Goal: Task Accomplishment & Management: Manage account settings

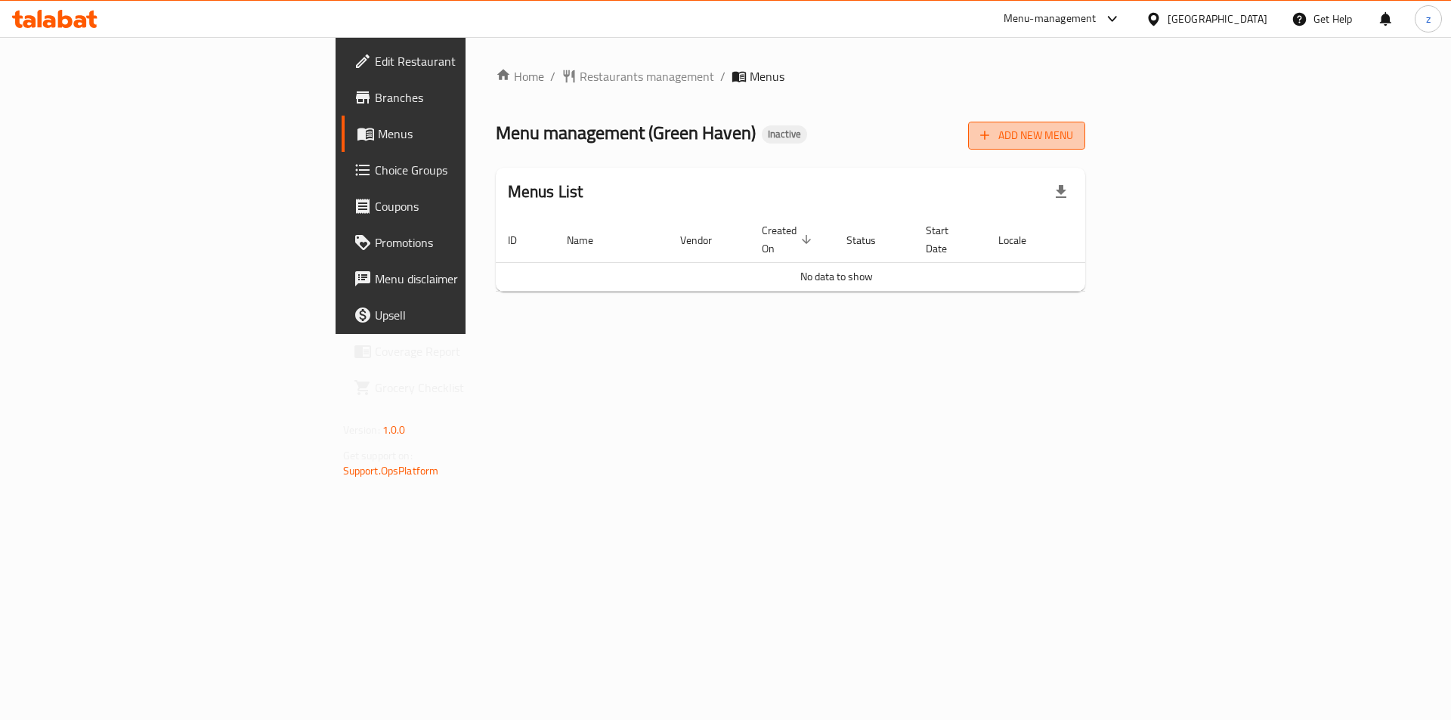
click at [1073, 144] on span "Add New Menu" at bounding box center [1026, 135] width 93 height 19
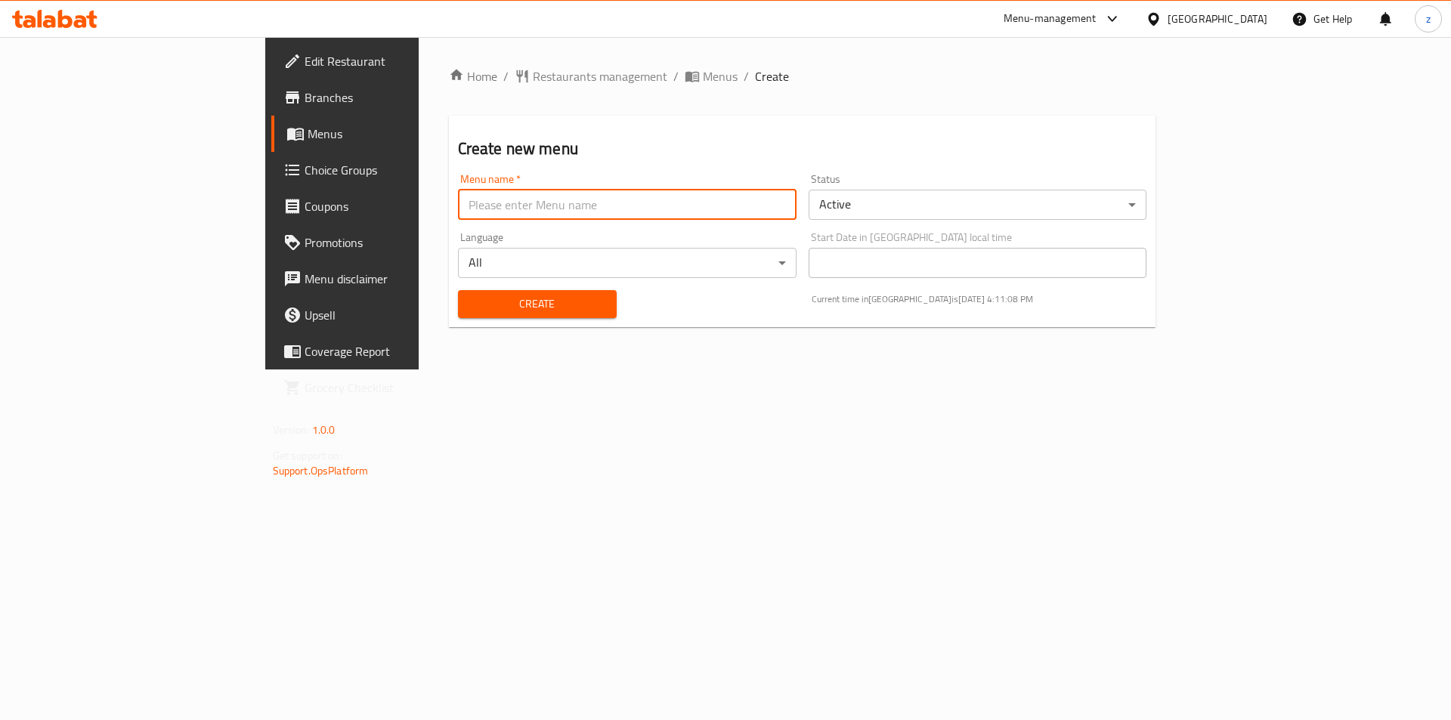
click at [592, 201] on input "text" at bounding box center [627, 205] width 339 height 30
type input "9/16/2025"
click at [470, 296] on span "Create" at bounding box center [537, 304] width 135 height 19
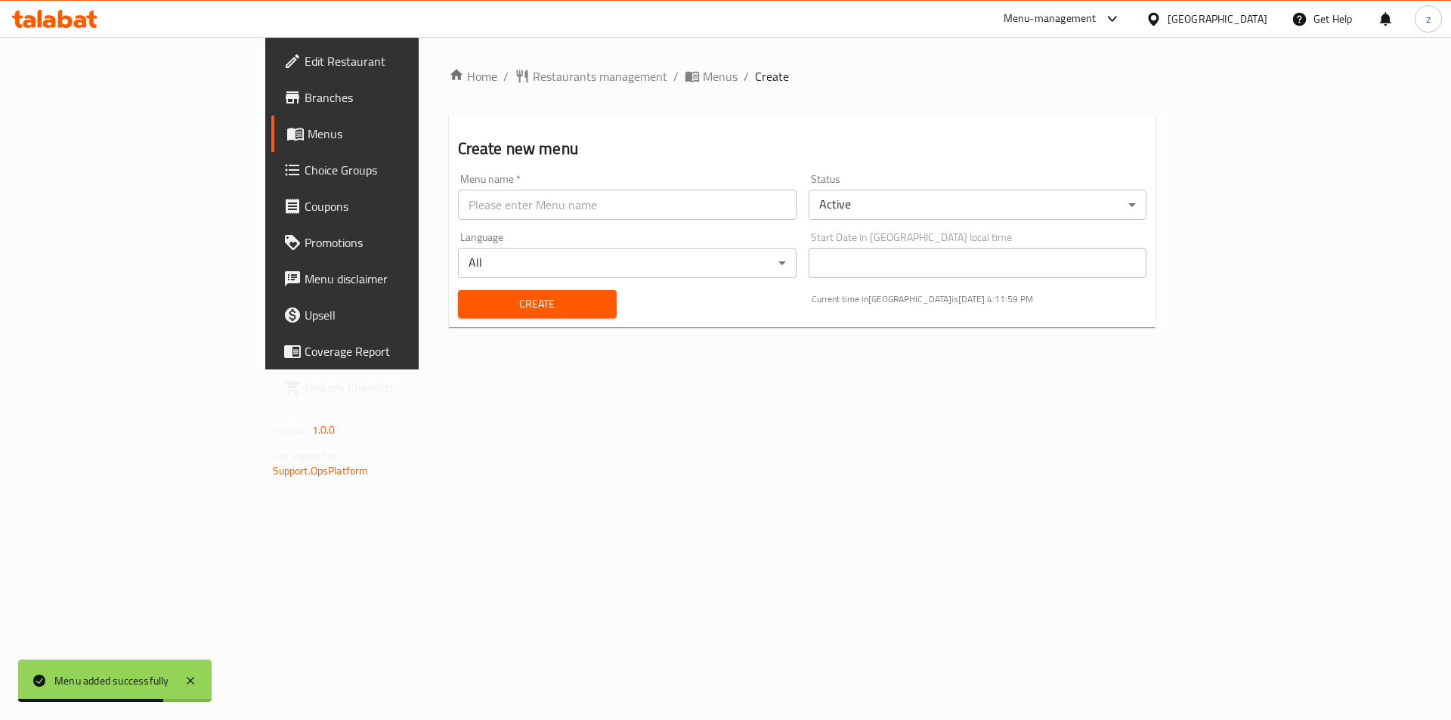
click at [308, 140] on span "Menus" at bounding box center [402, 134] width 188 height 18
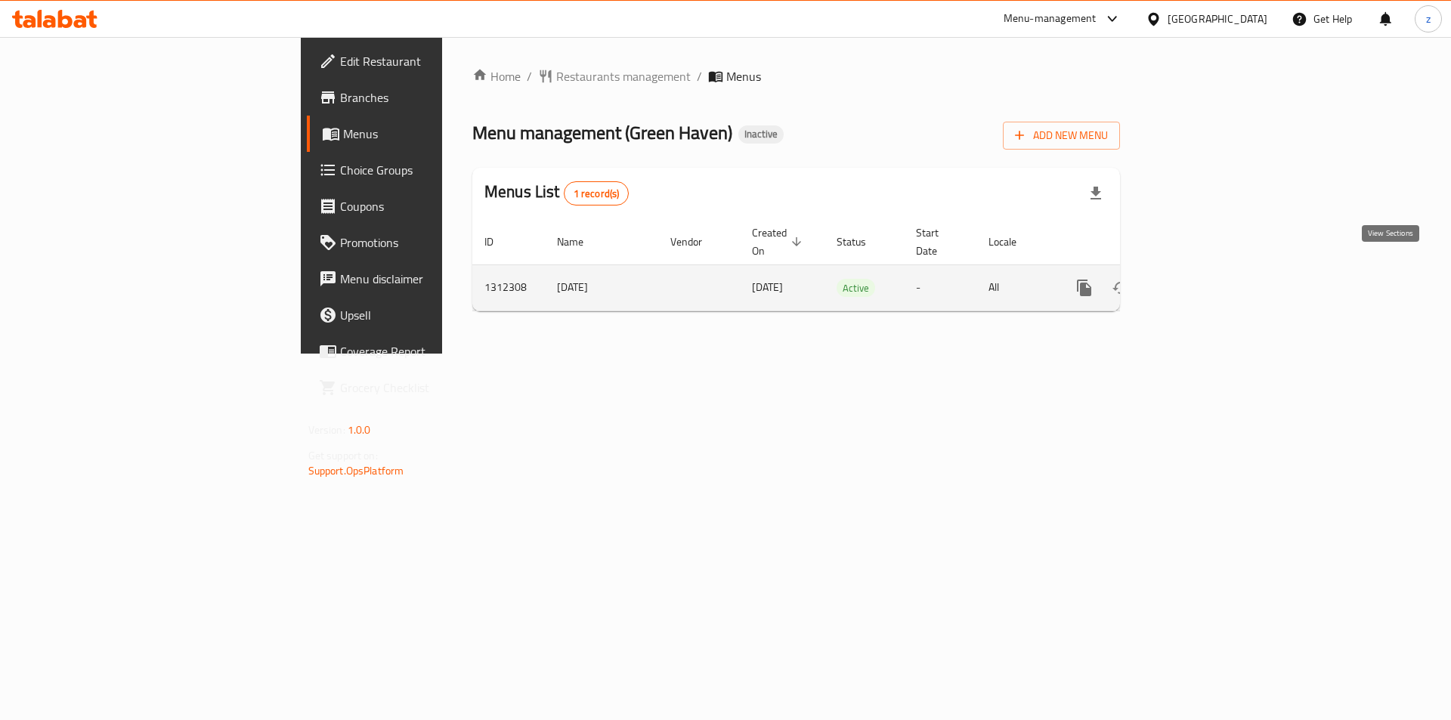
click at [1202, 279] on icon "enhanced table" at bounding box center [1193, 288] width 18 height 18
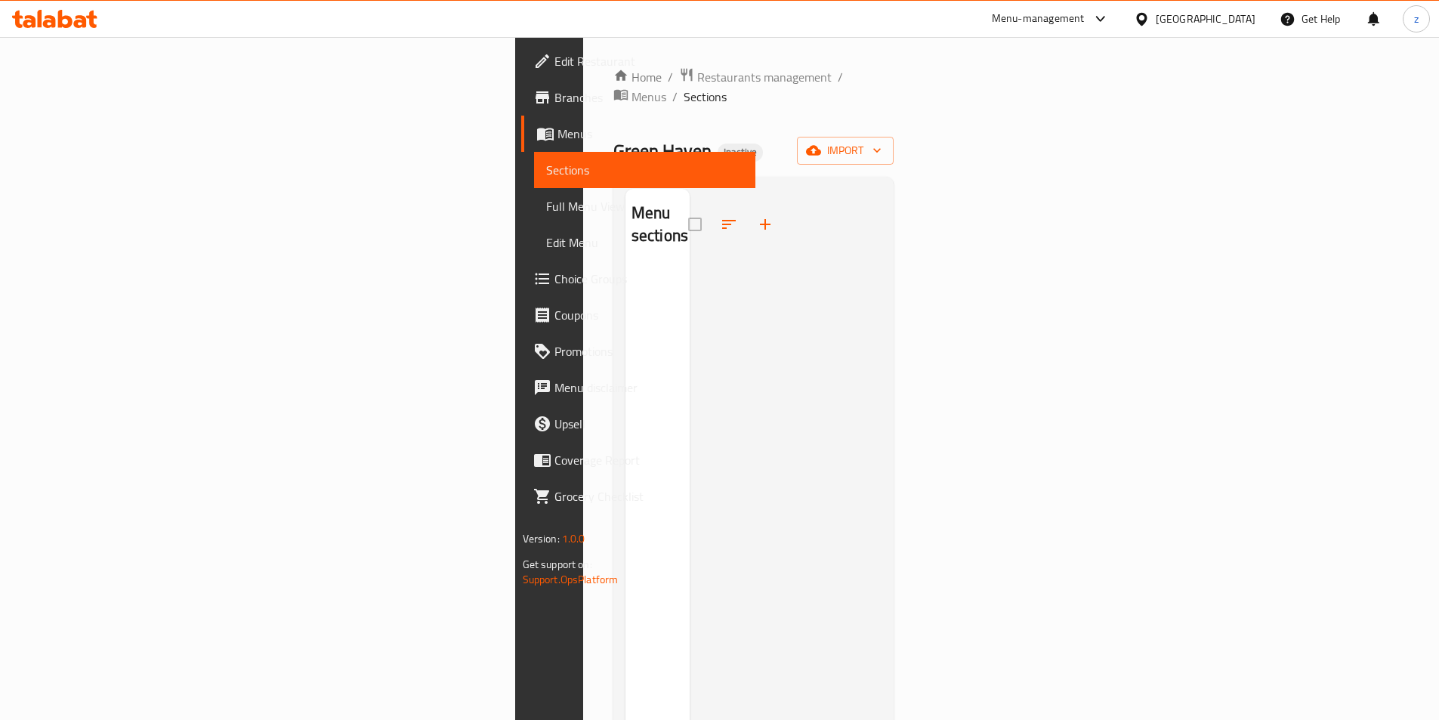
click at [895, 72] on ol "Home / Restaurants management / Menus / Sections" at bounding box center [754, 86] width 281 height 39
click at [882, 141] on span "import" at bounding box center [845, 150] width 73 height 19
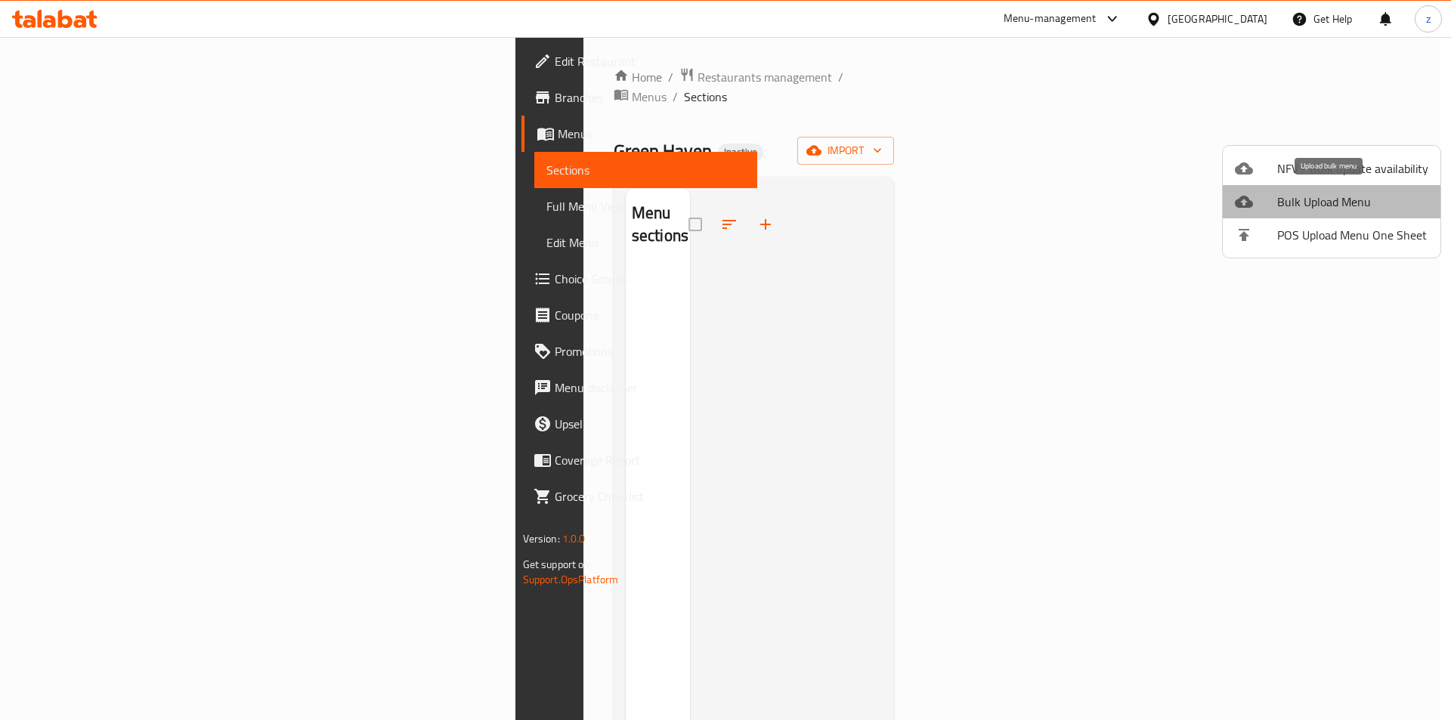
click at [1360, 201] on span "Bulk Upload Menu" at bounding box center [1352, 202] width 151 height 18
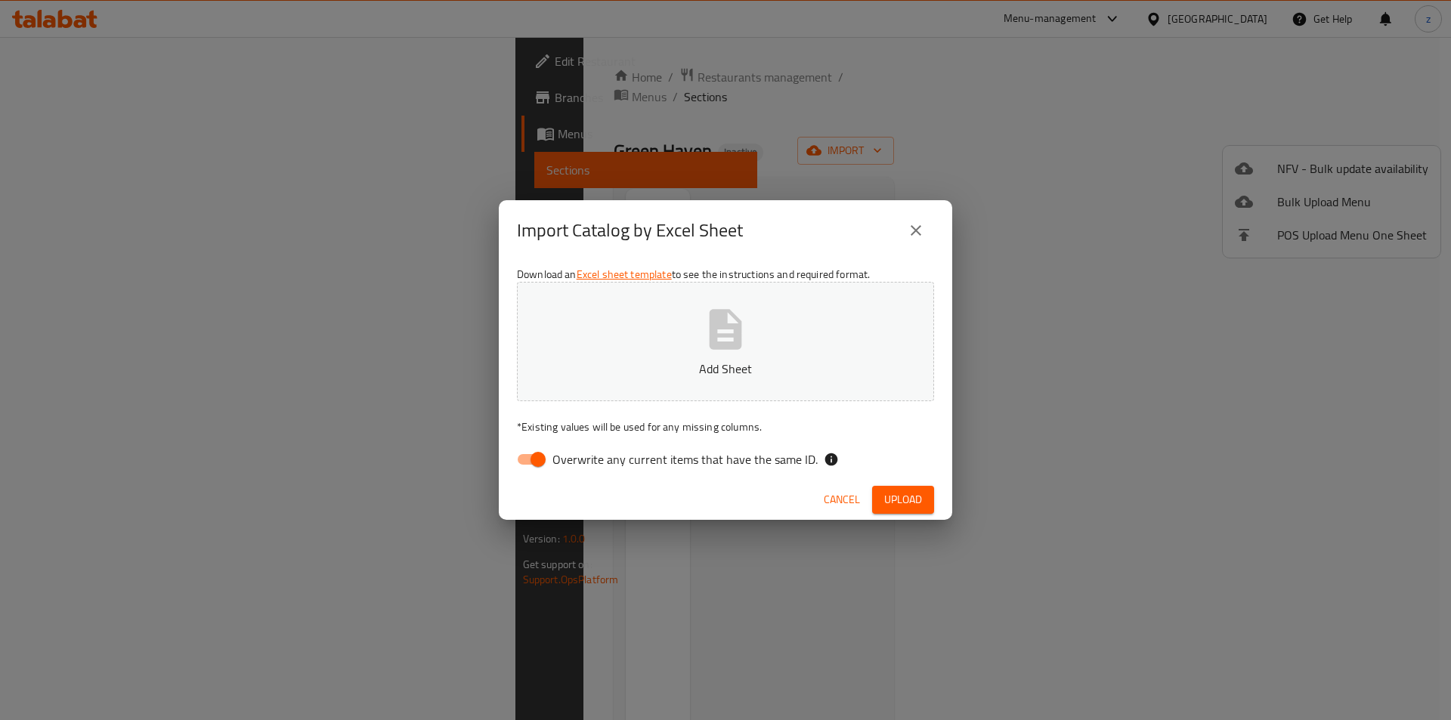
click at [543, 459] on input "Overwrite any current items that have the same ID." at bounding box center [538, 459] width 86 height 29
checkbox input "false"
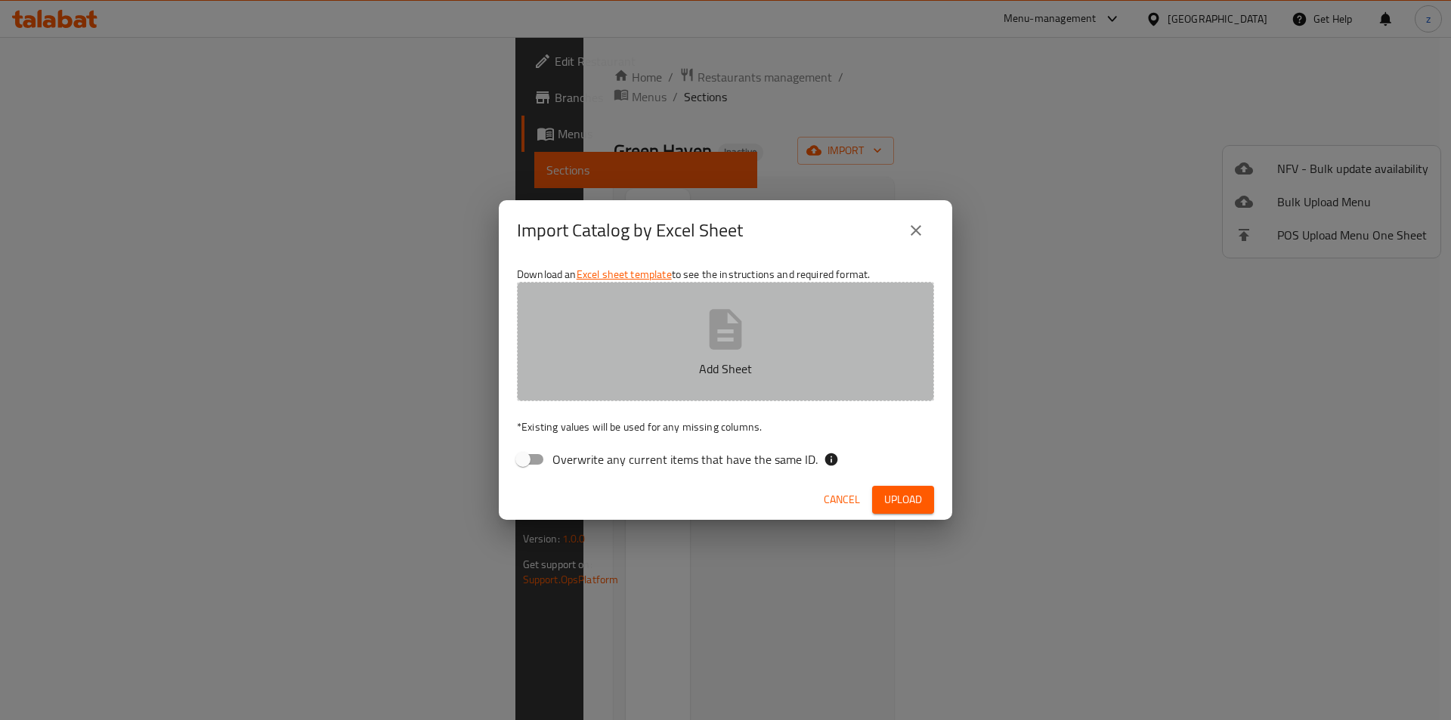
click at [702, 336] on icon "button" at bounding box center [725, 329] width 48 height 48
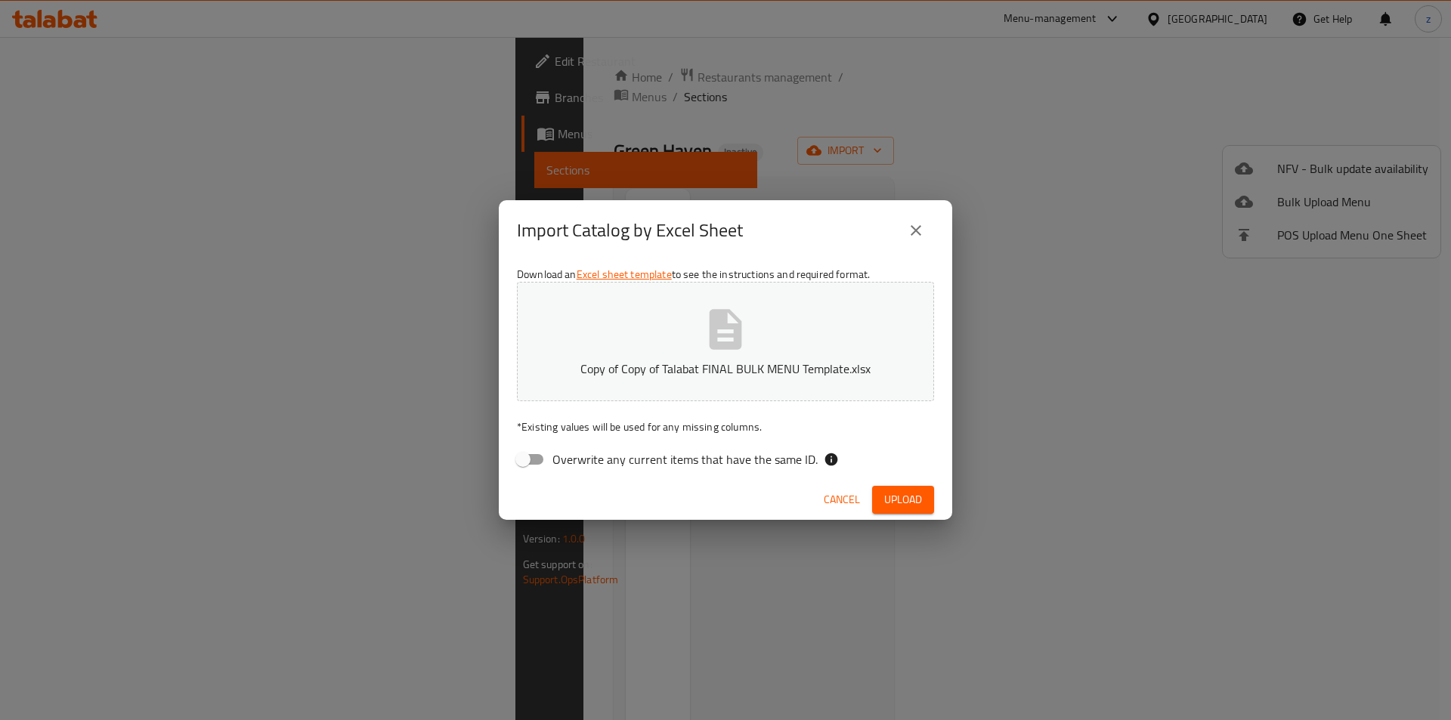
click at [882, 492] on button "Upload" at bounding box center [903, 500] width 62 height 28
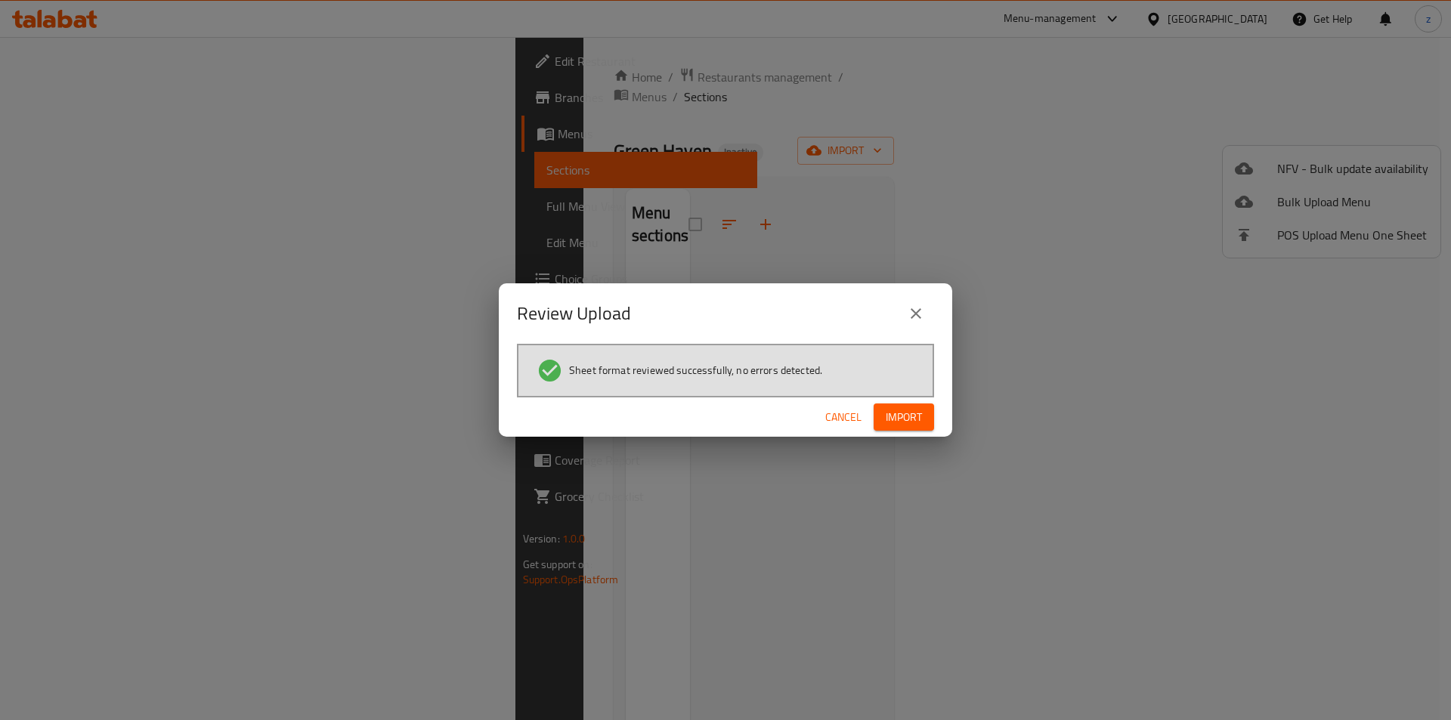
click at [926, 407] on button "Import" at bounding box center [904, 418] width 60 height 28
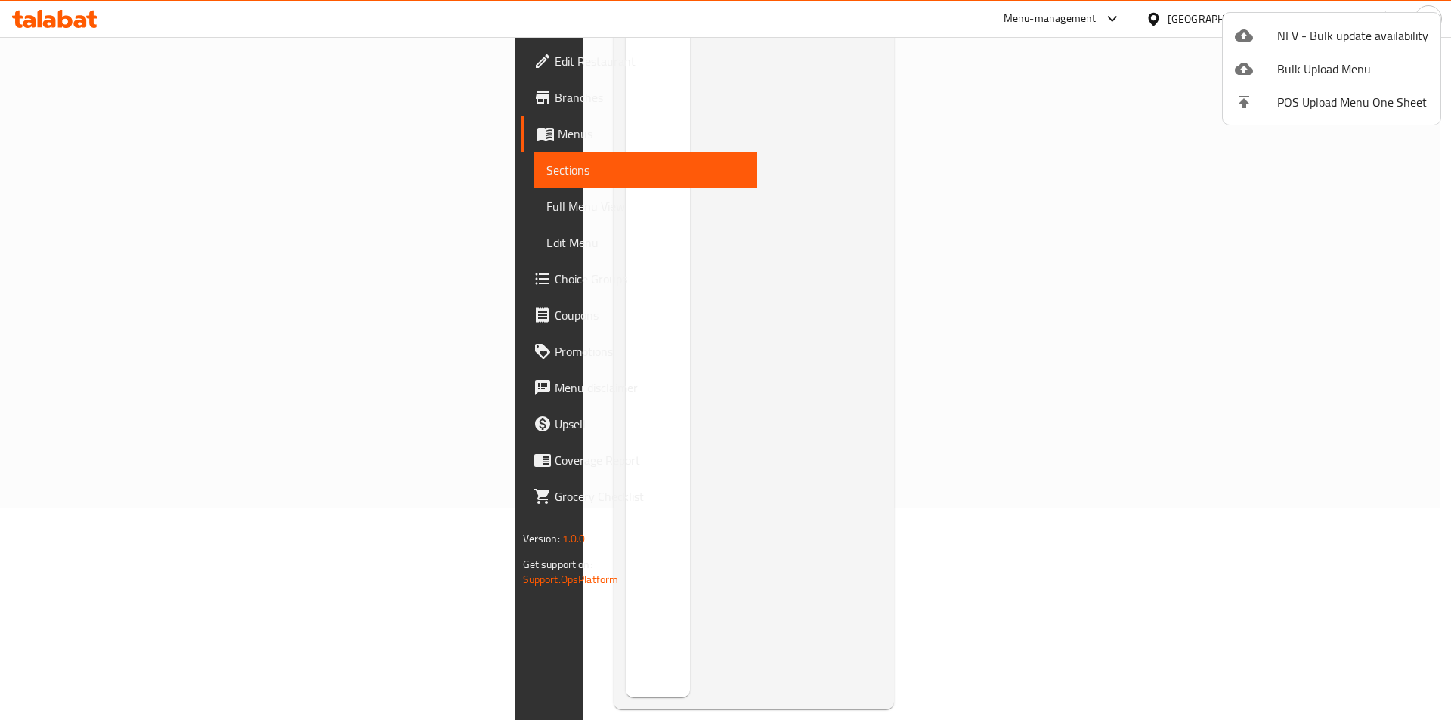
click at [1424, 295] on div at bounding box center [725, 360] width 1451 height 720
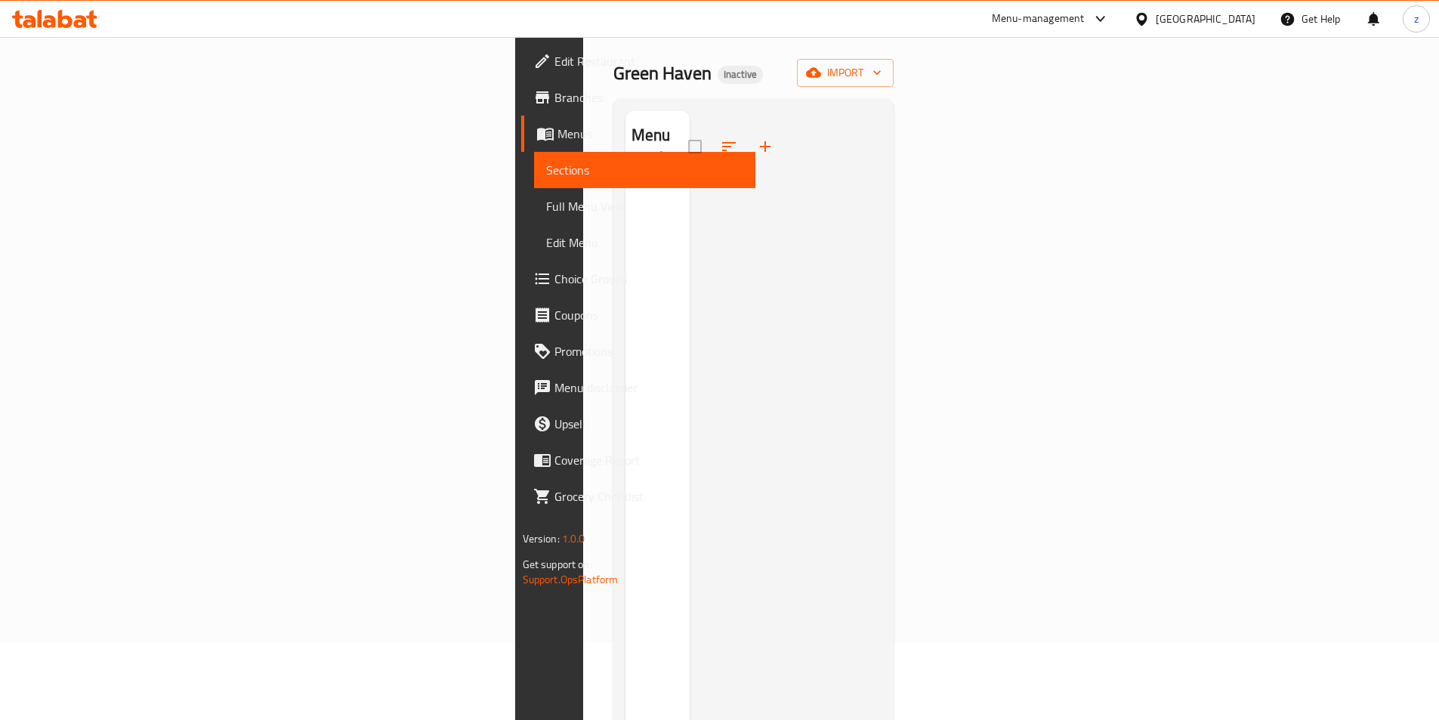
scroll to position [0, 0]
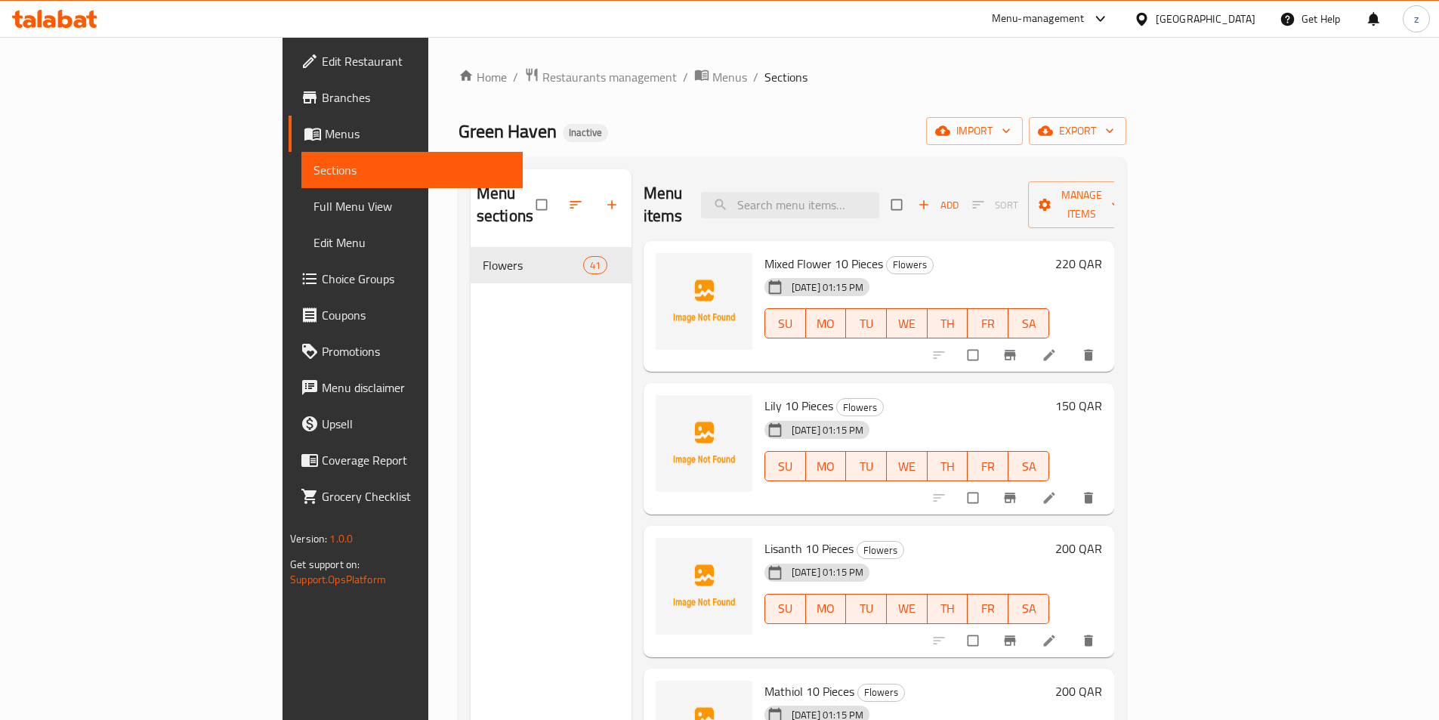
click at [1056, 272] on div "16-09-2025 01:15 PM SU MO TU WE TH FR SA" at bounding box center [907, 313] width 297 height 82
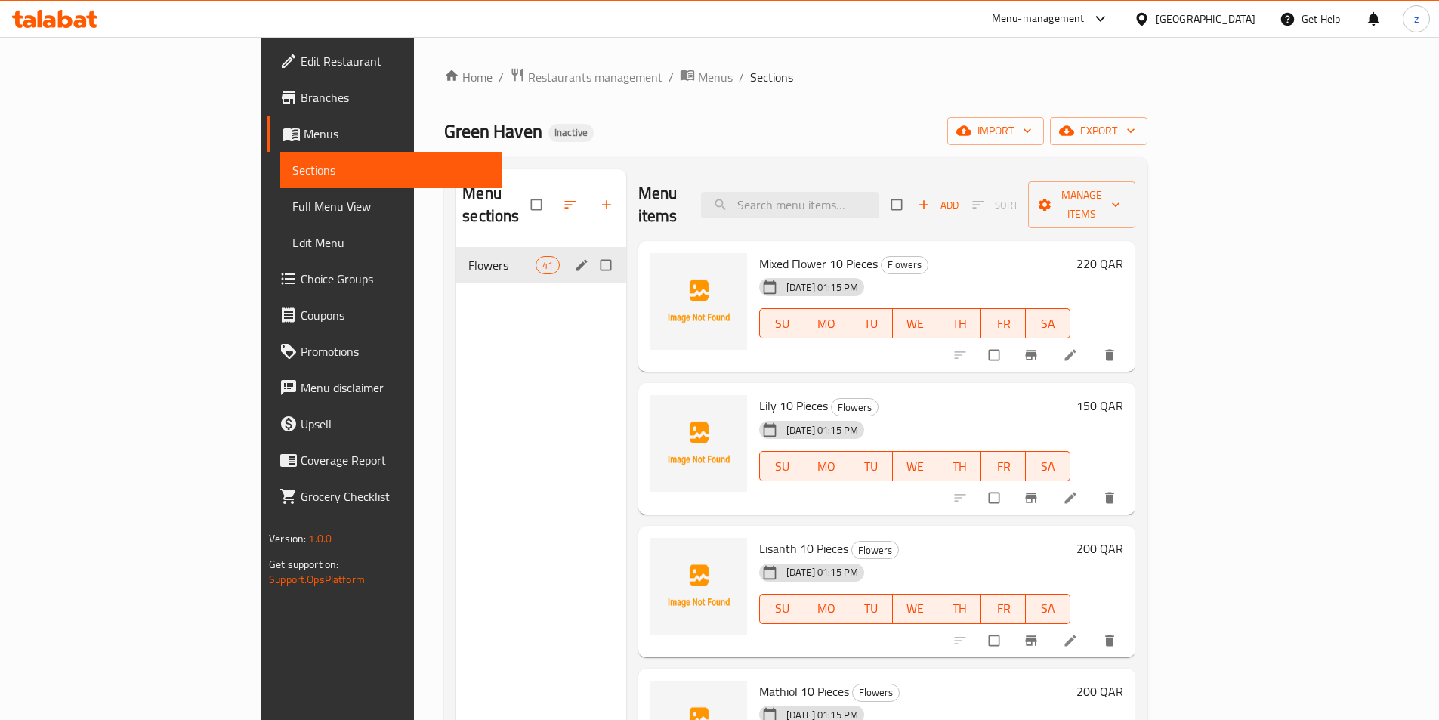
click at [456, 247] on div "Flowers 41" at bounding box center [541, 265] width 170 height 36
click at [468, 256] on span "Flowers" at bounding box center [501, 265] width 66 height 18
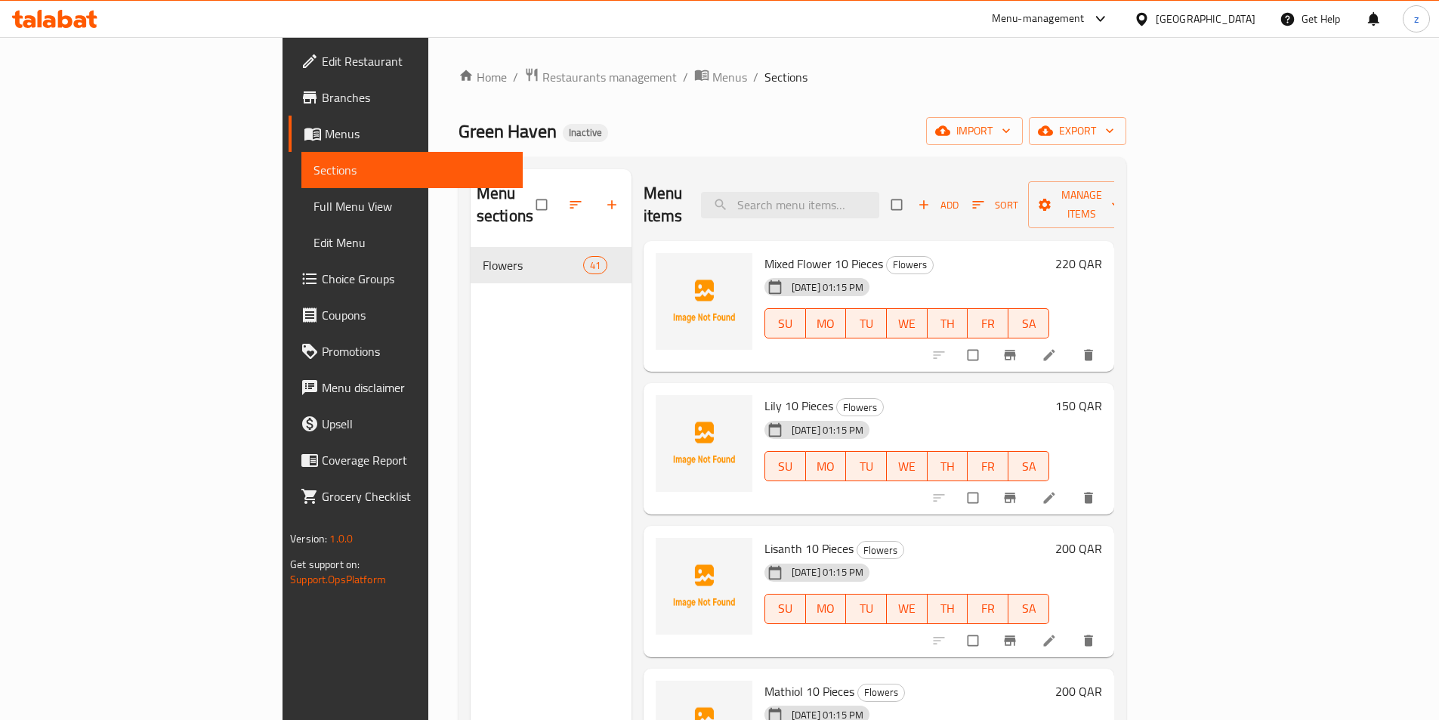
click at [1016, 253] on h6 "Mixed Flower 10 Pieces Flowers" at bounding box center [907, 263] width 285 height 21
click at [914, 196] on input "checkbox" at bounding box center [899, 204] width 32 height 29
checkbox input "true"
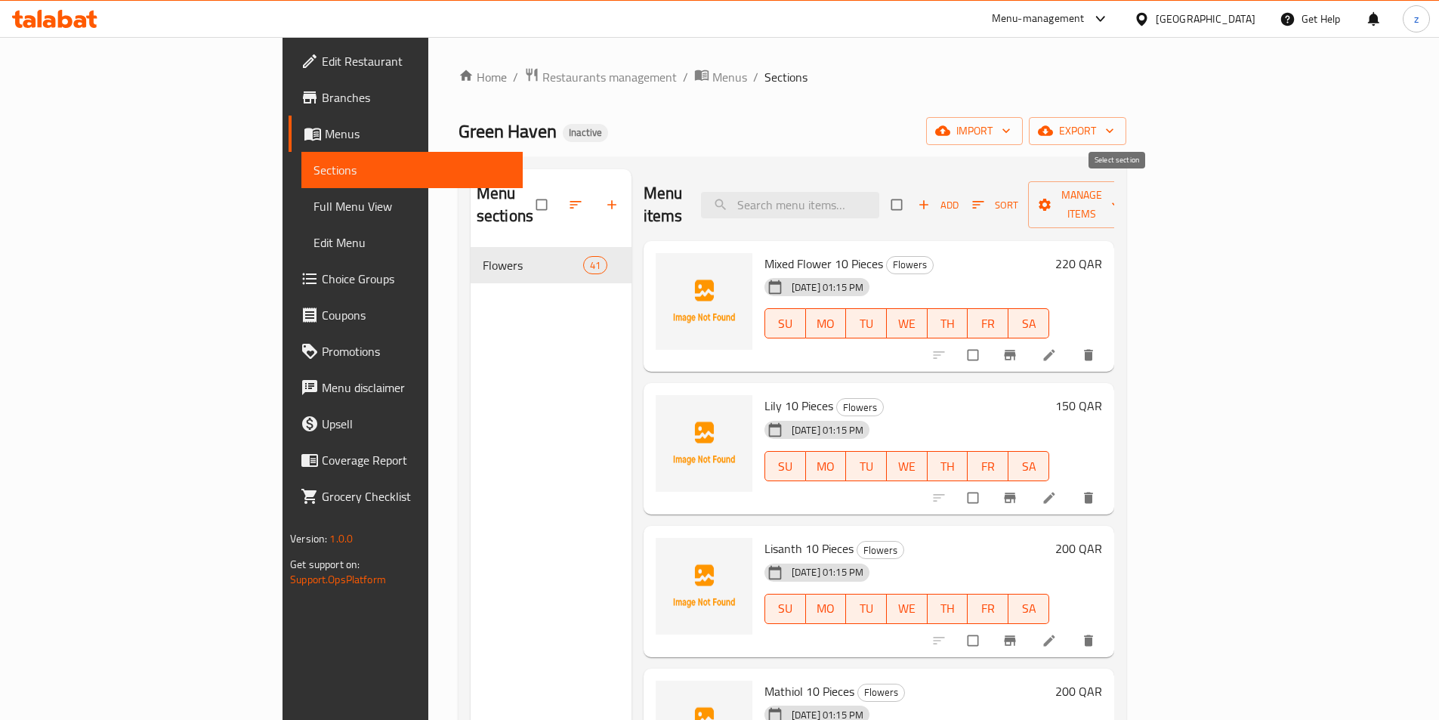
checkbox input "true"
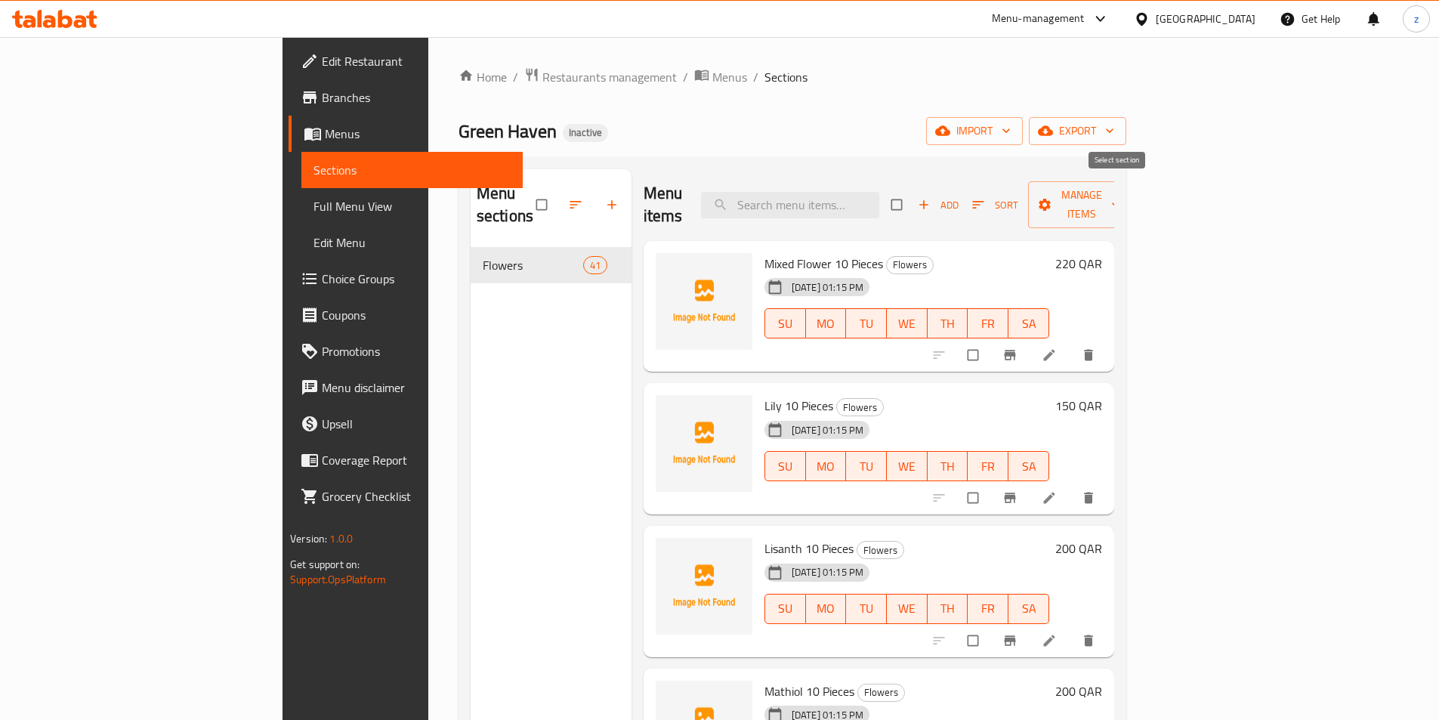
checkbox input "true"
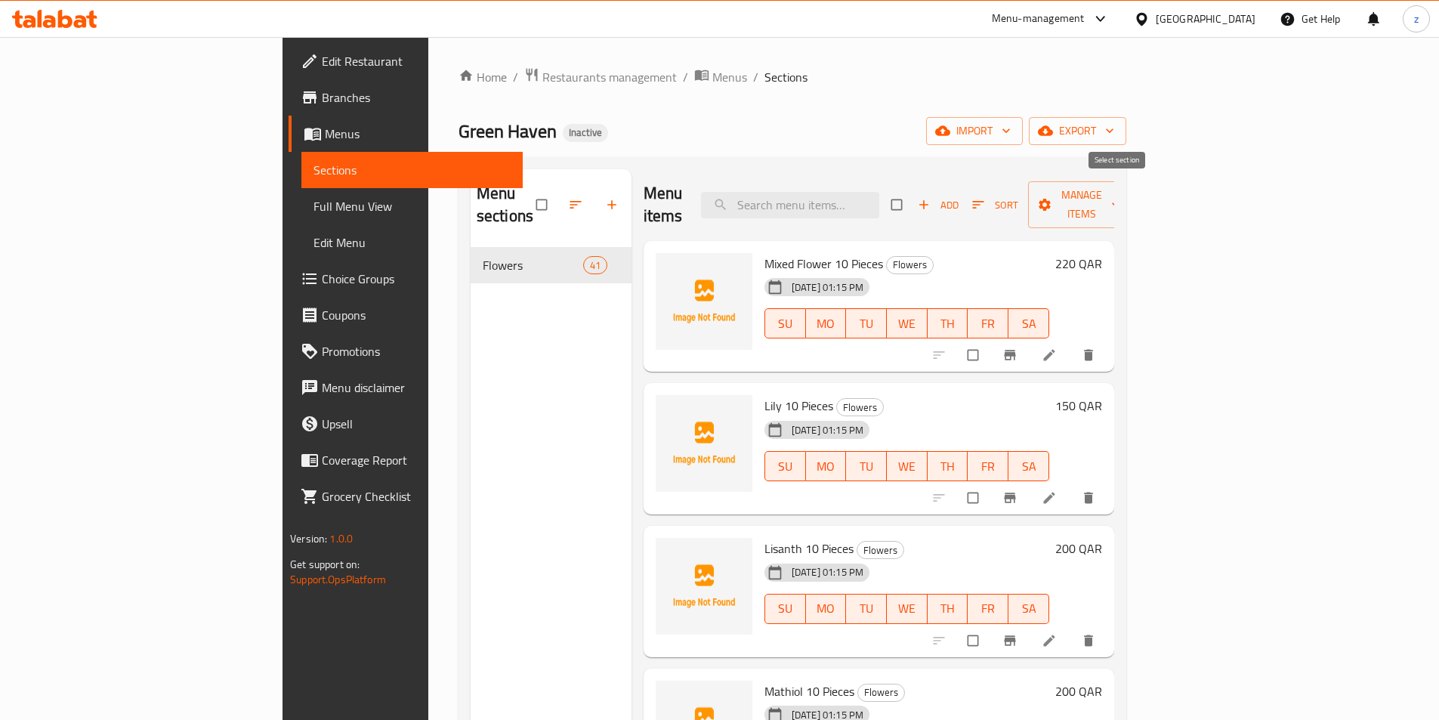
checkbox input "true"
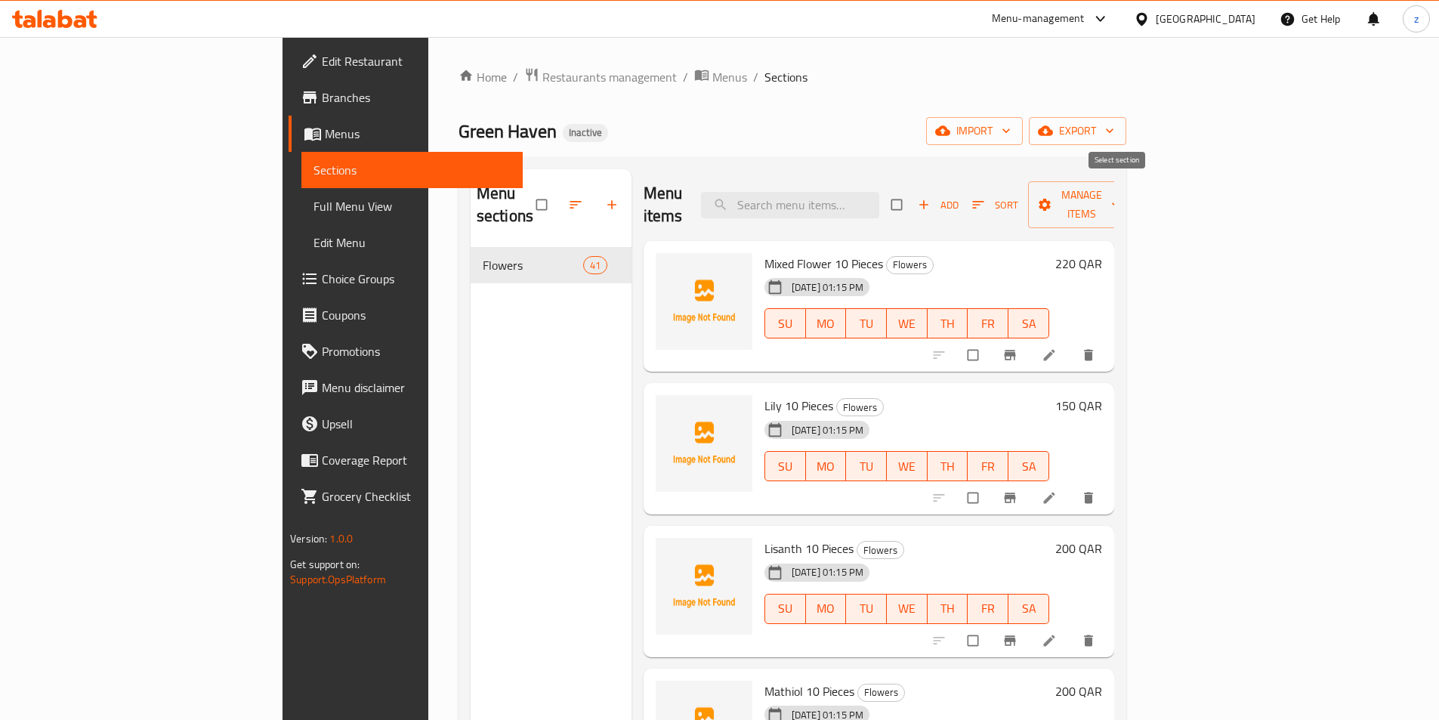
checkbox input "true"
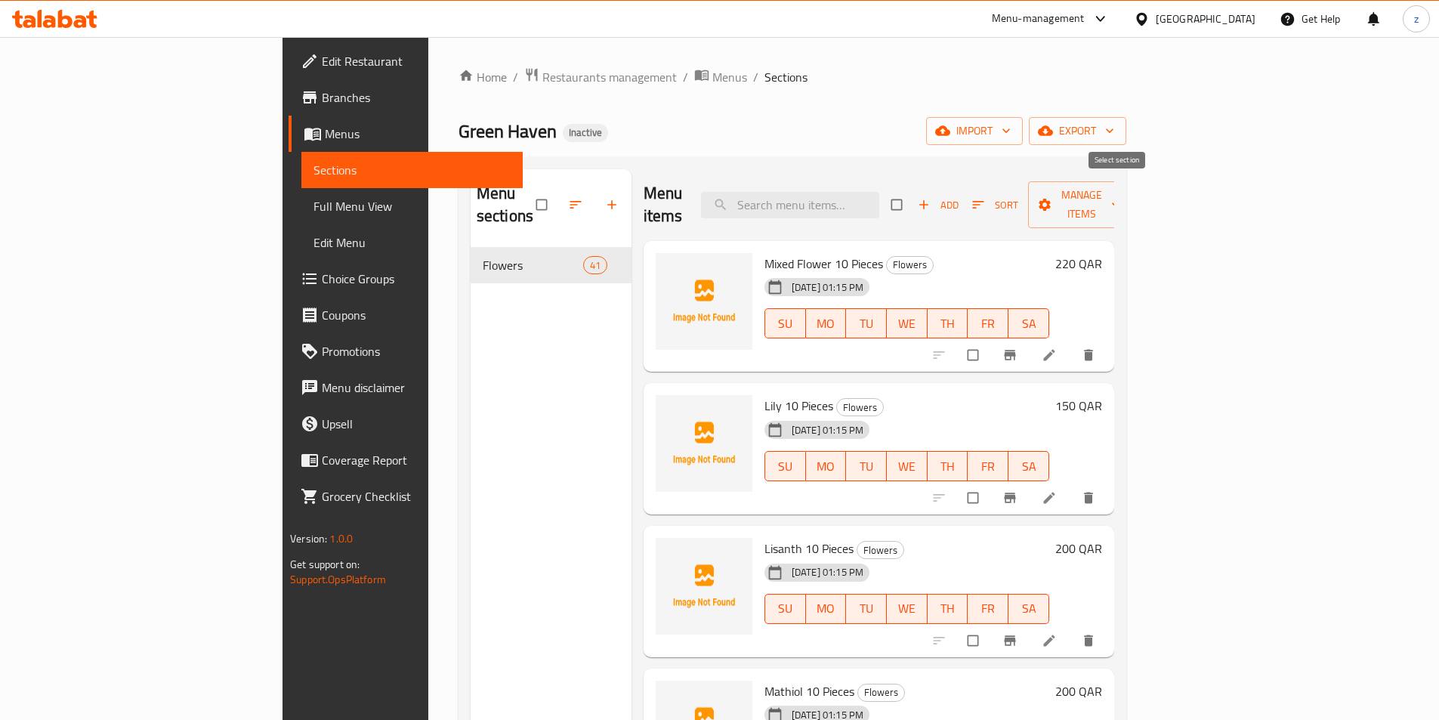
checkbox input "true"
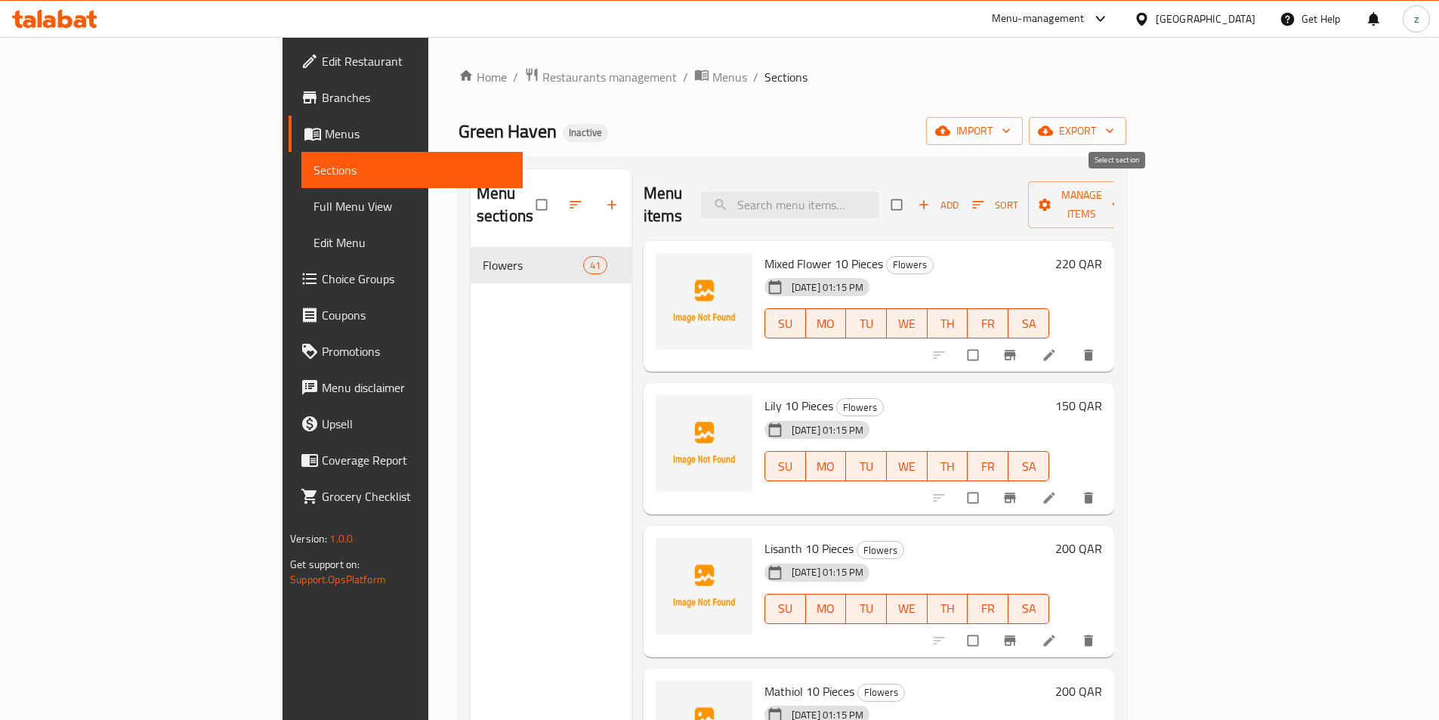
checkbox input "true"
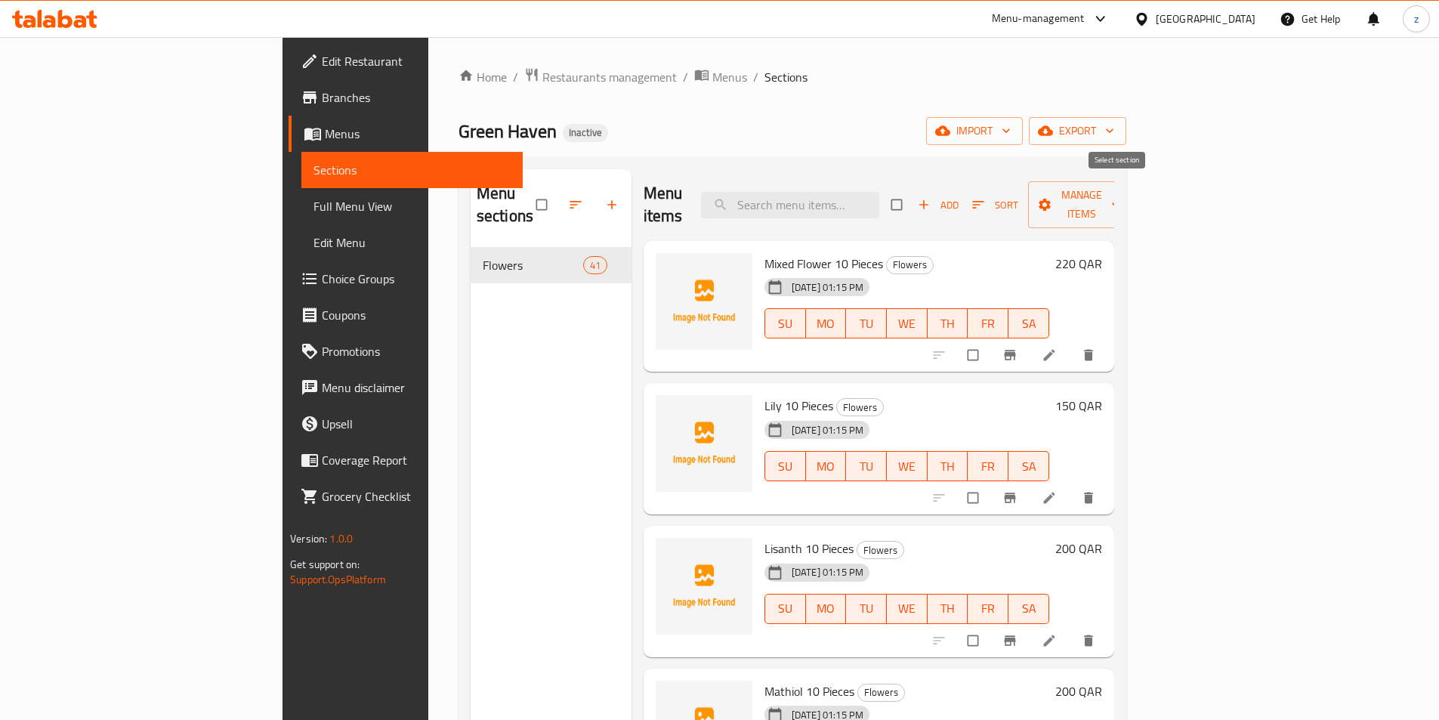
checkbox input "true"
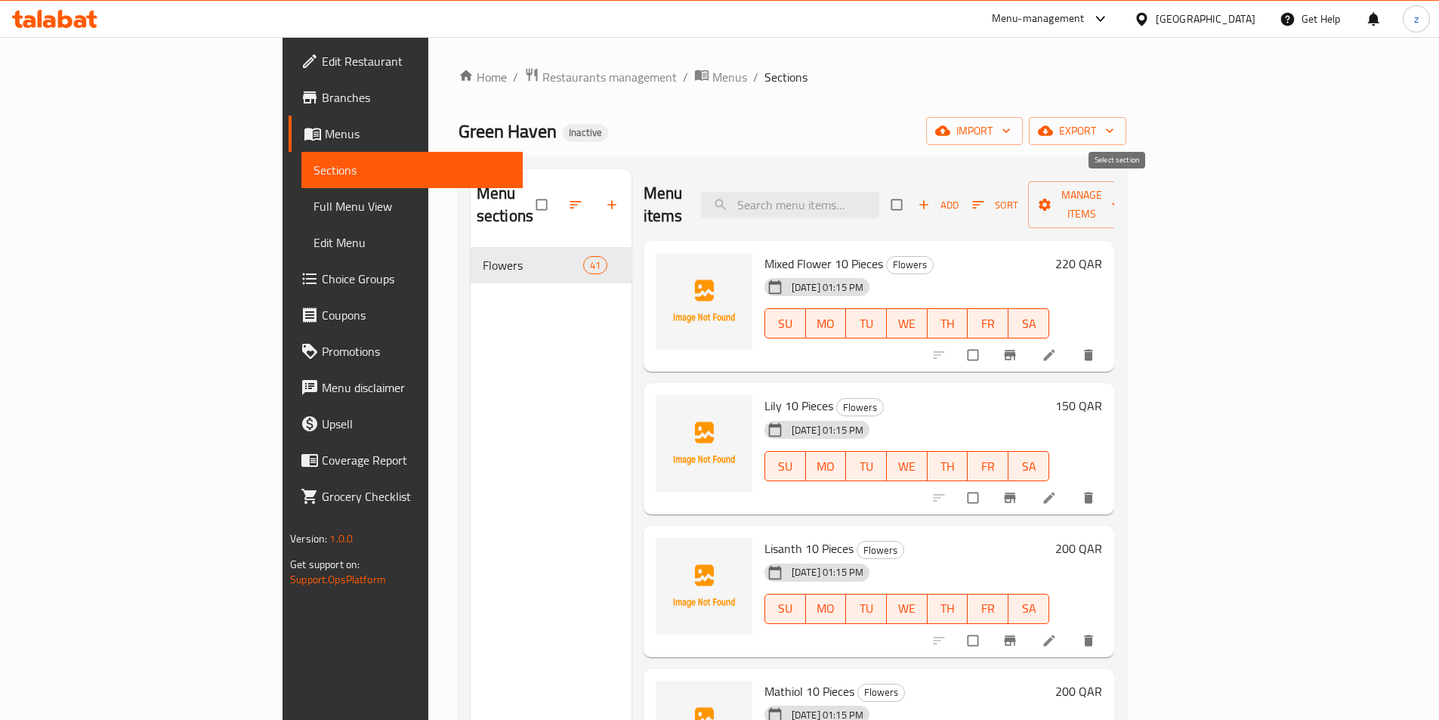
checkbox input "true"
click at [914, 196] on input "checkbox" at bounding box center [899, 204] width 32 height 29
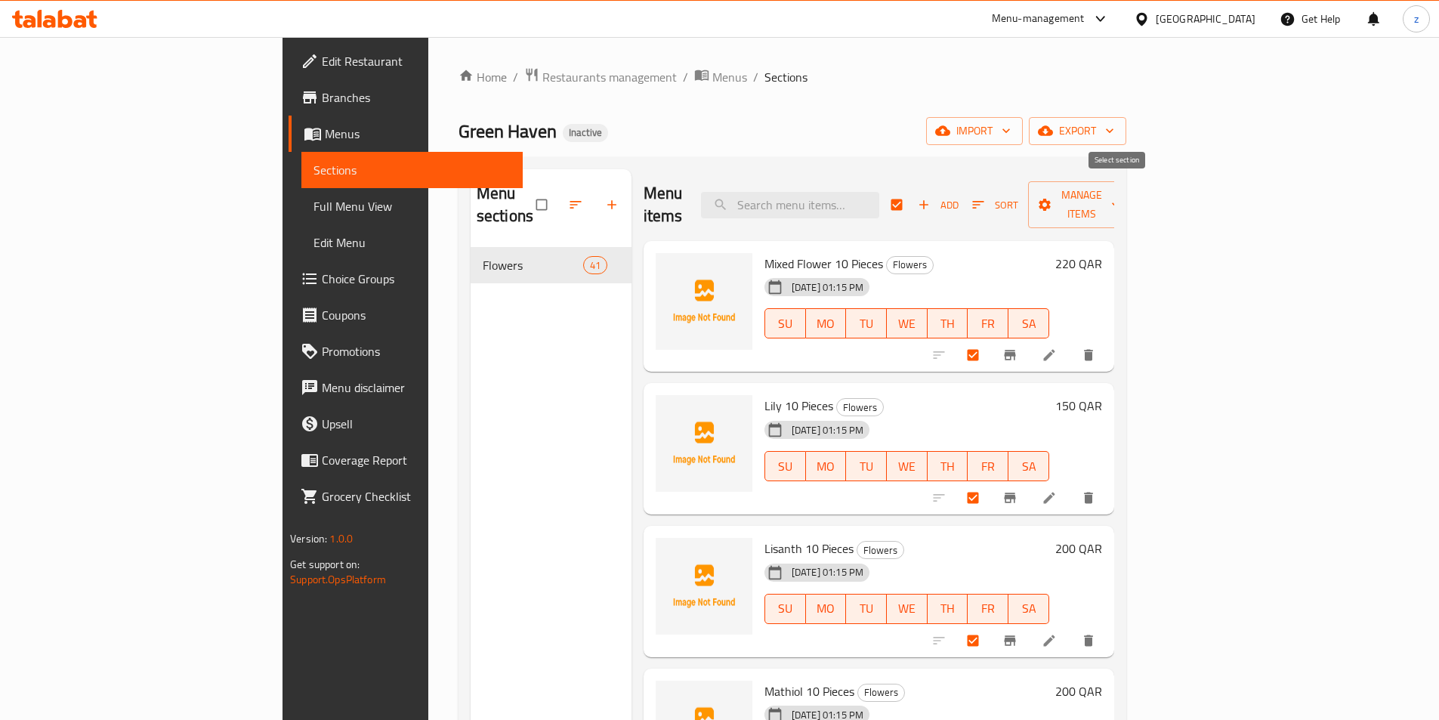
checkbox input "false"
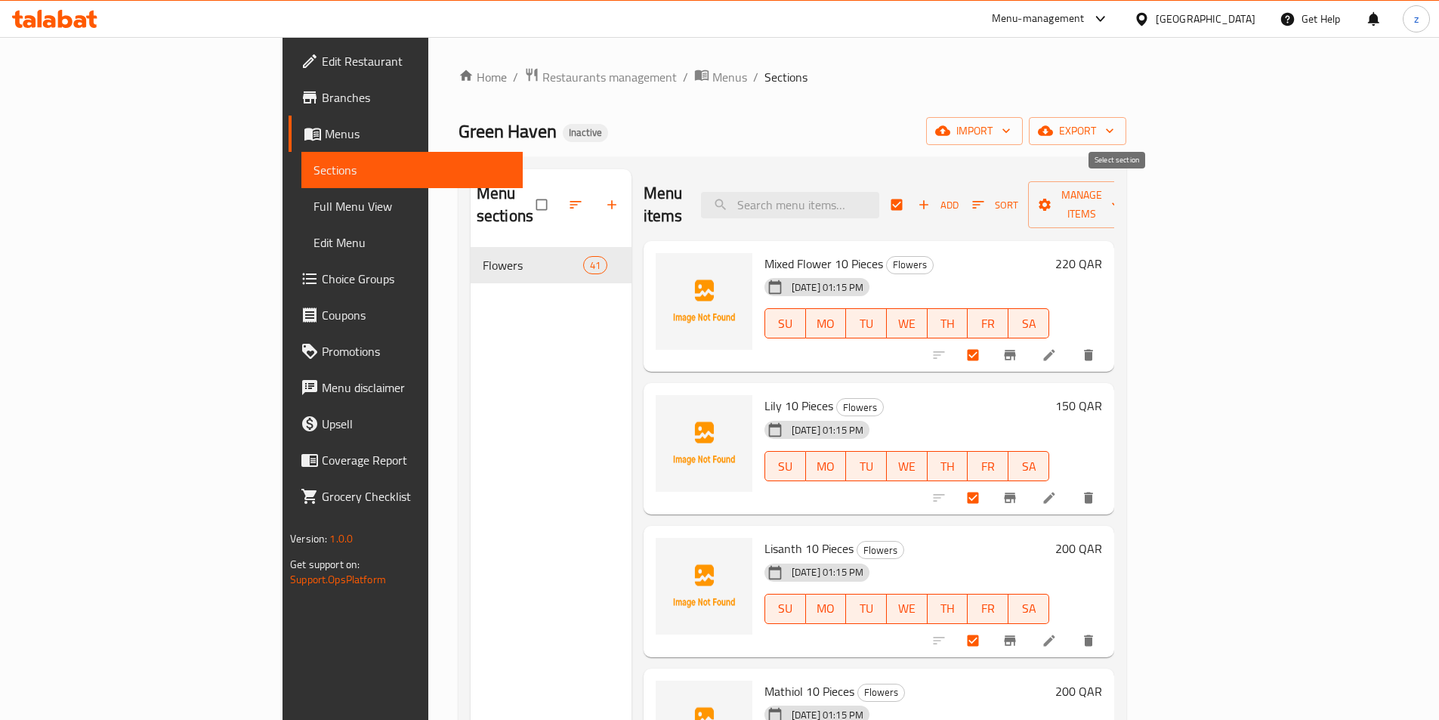
checkbox input "false"
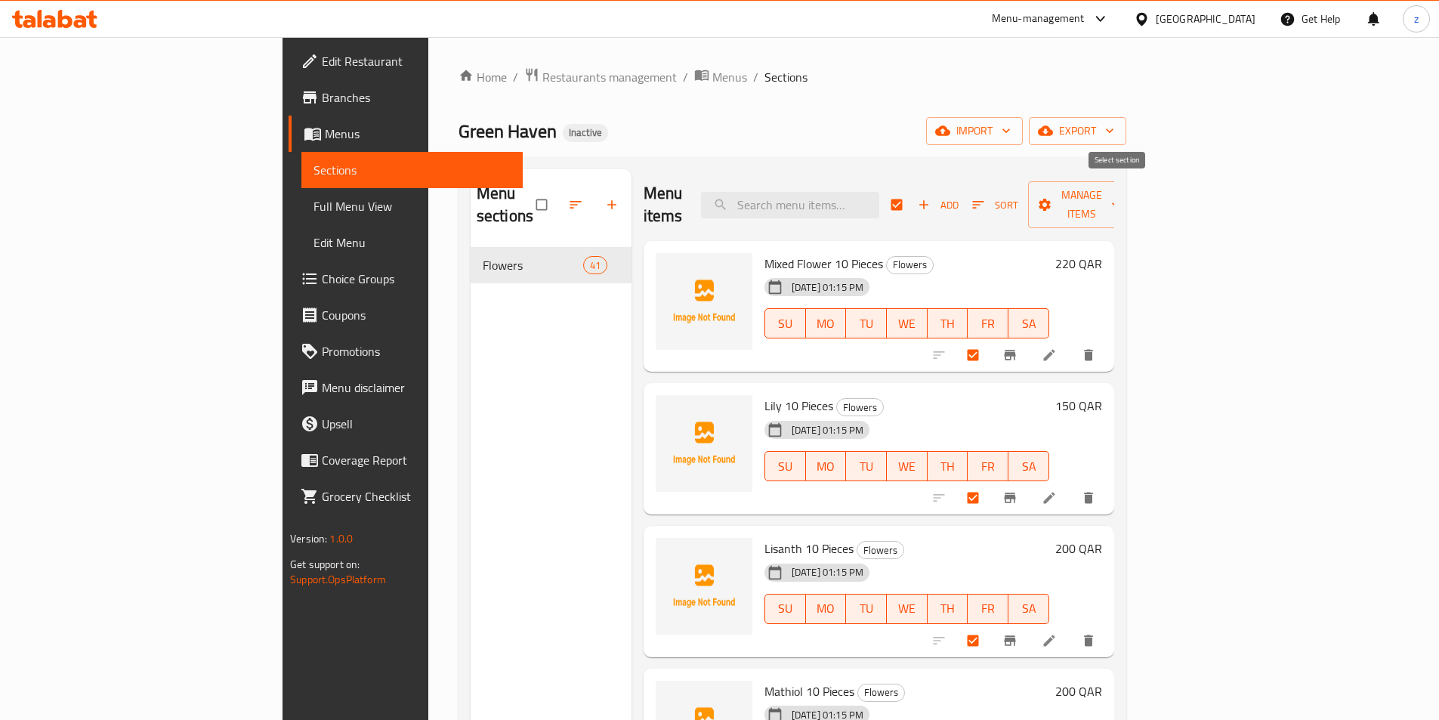
checkbox input "false"
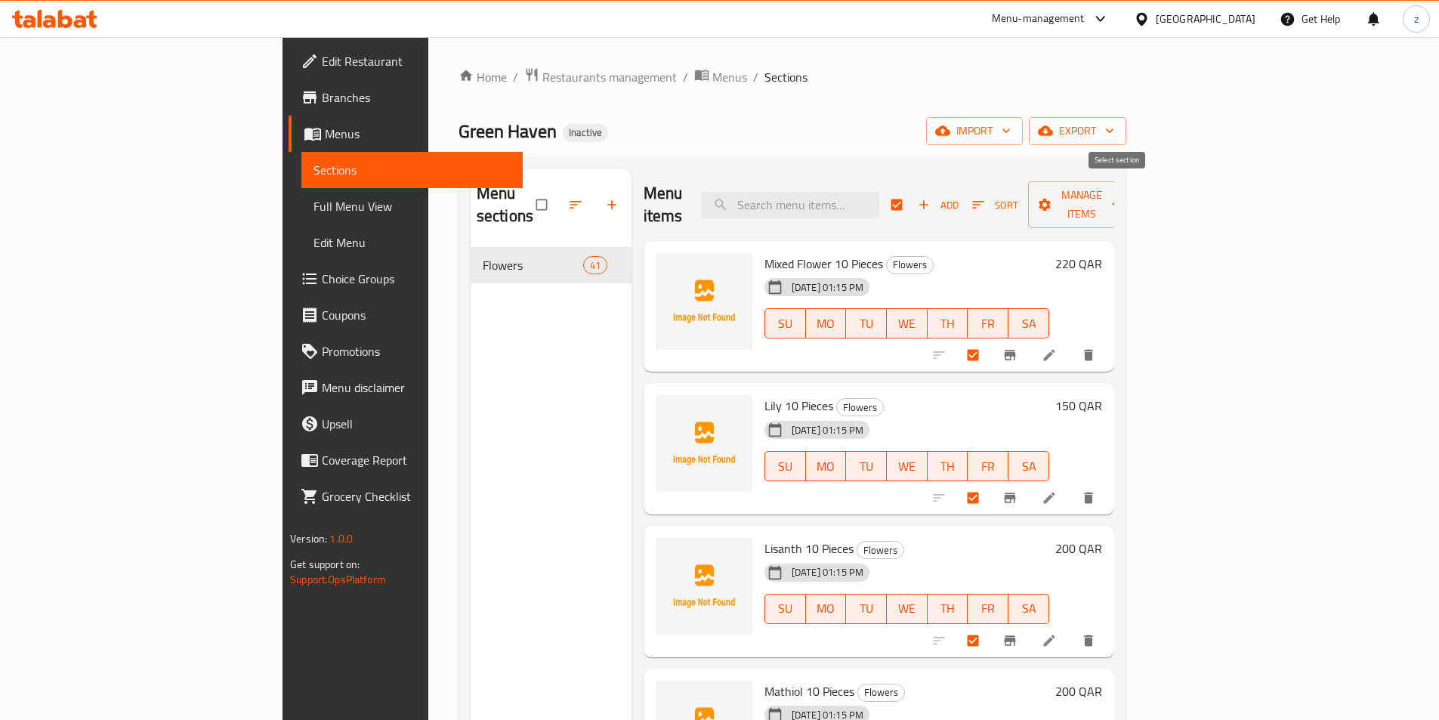
checkbox input "false"
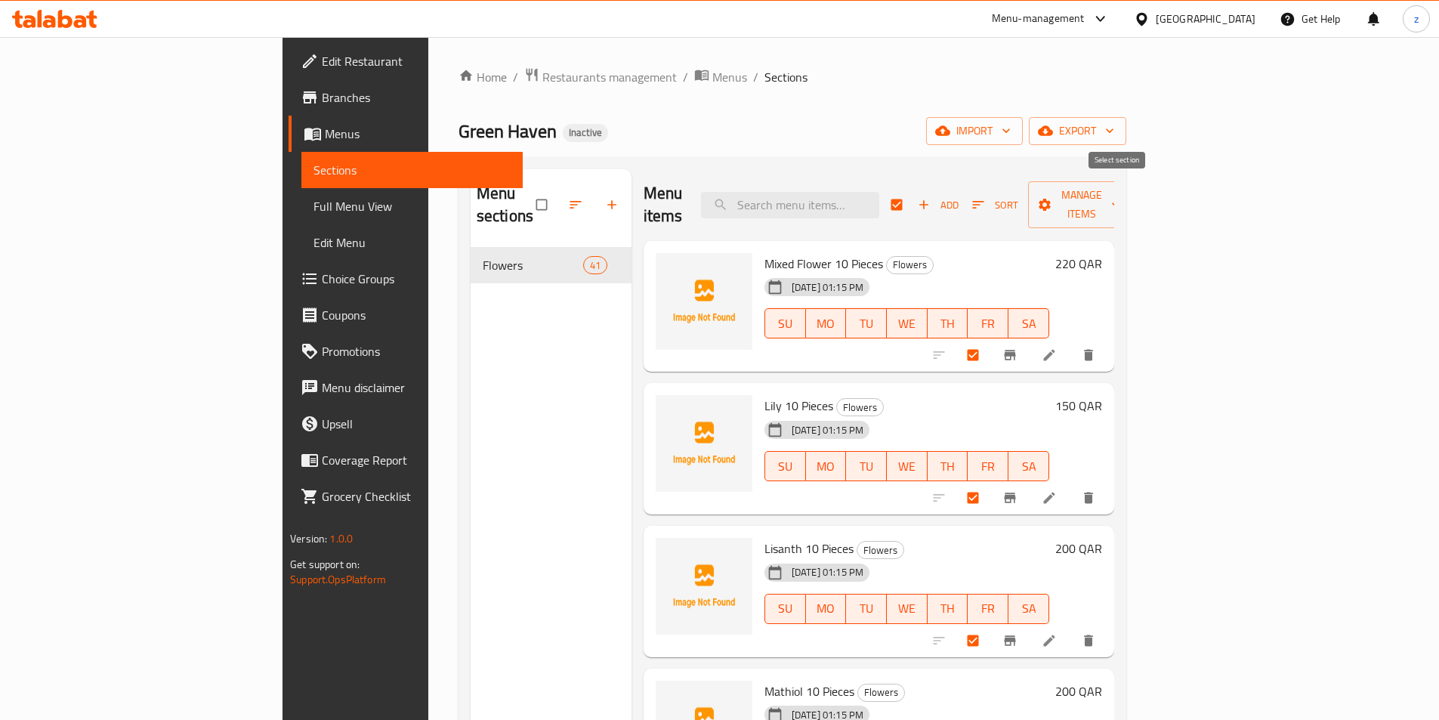
checkbox input "false"
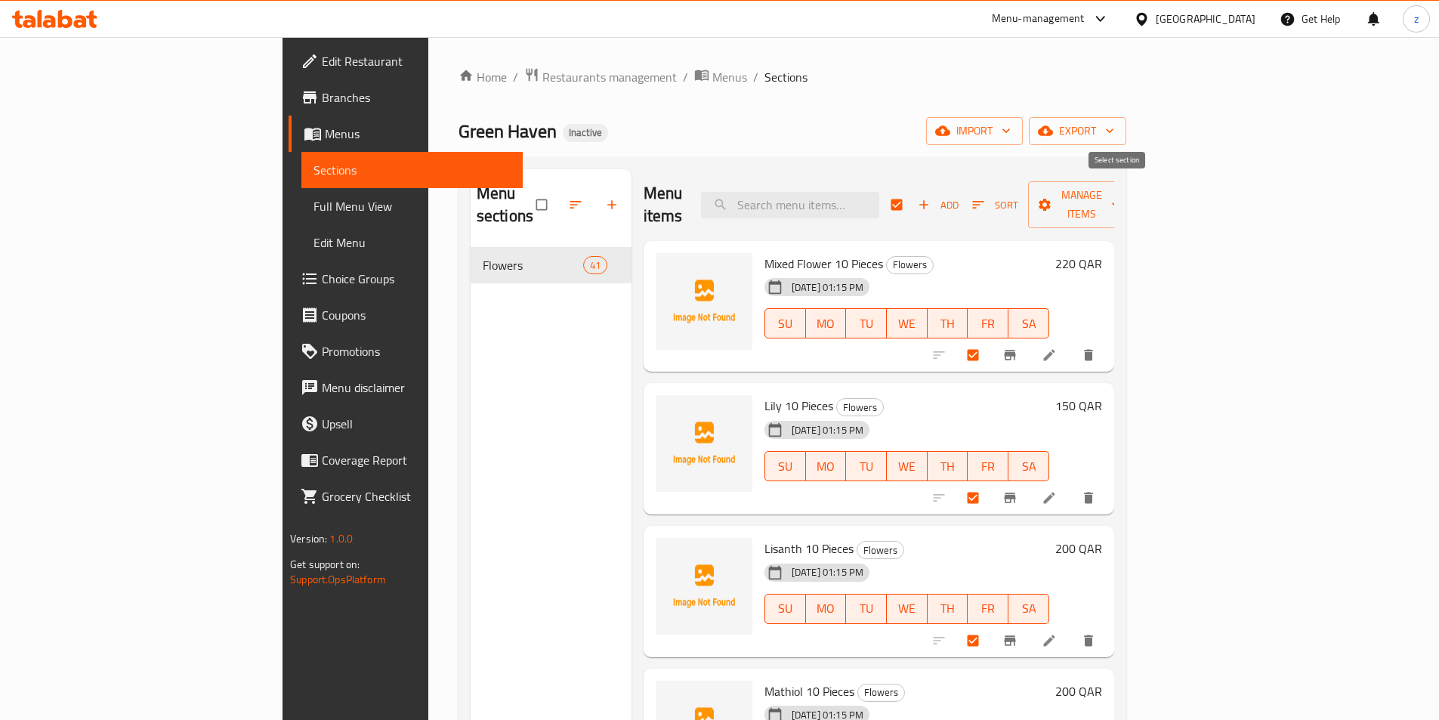
checkbox input "false"
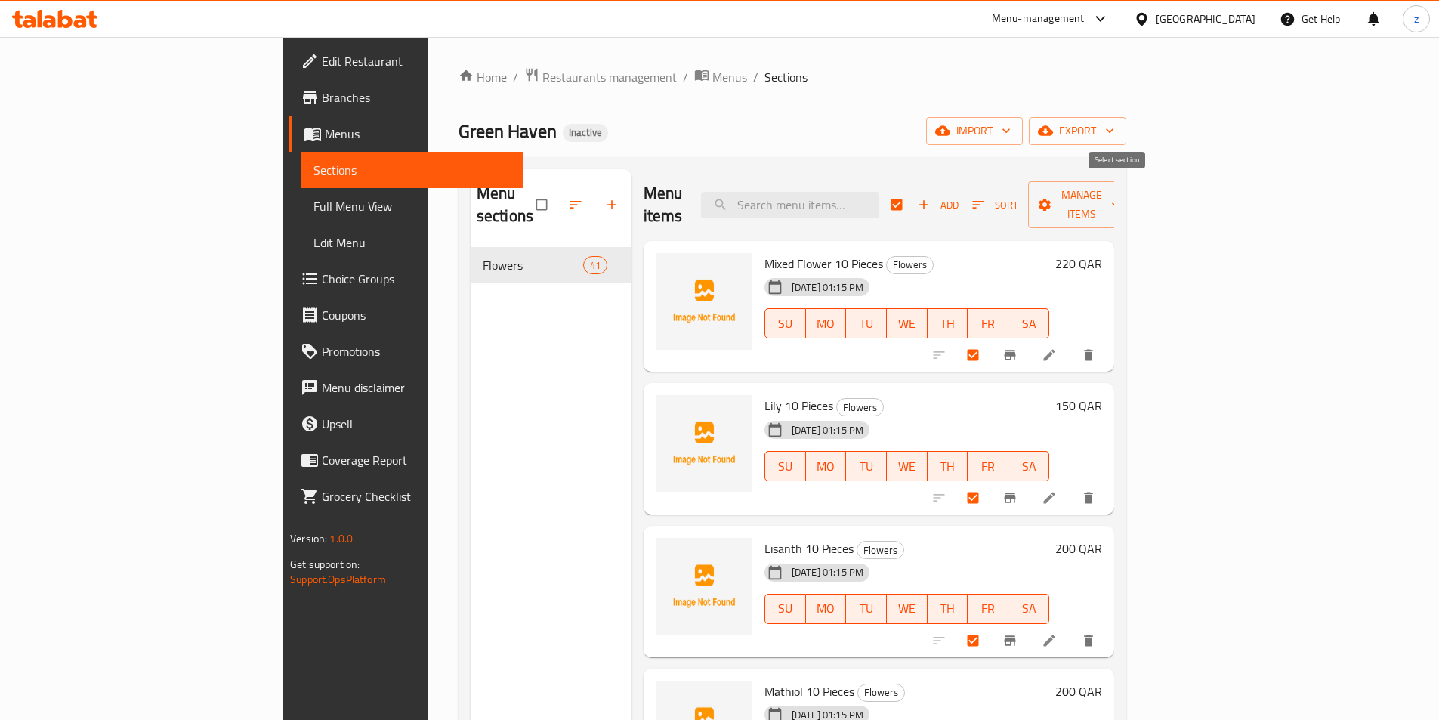
checkbox input "false"
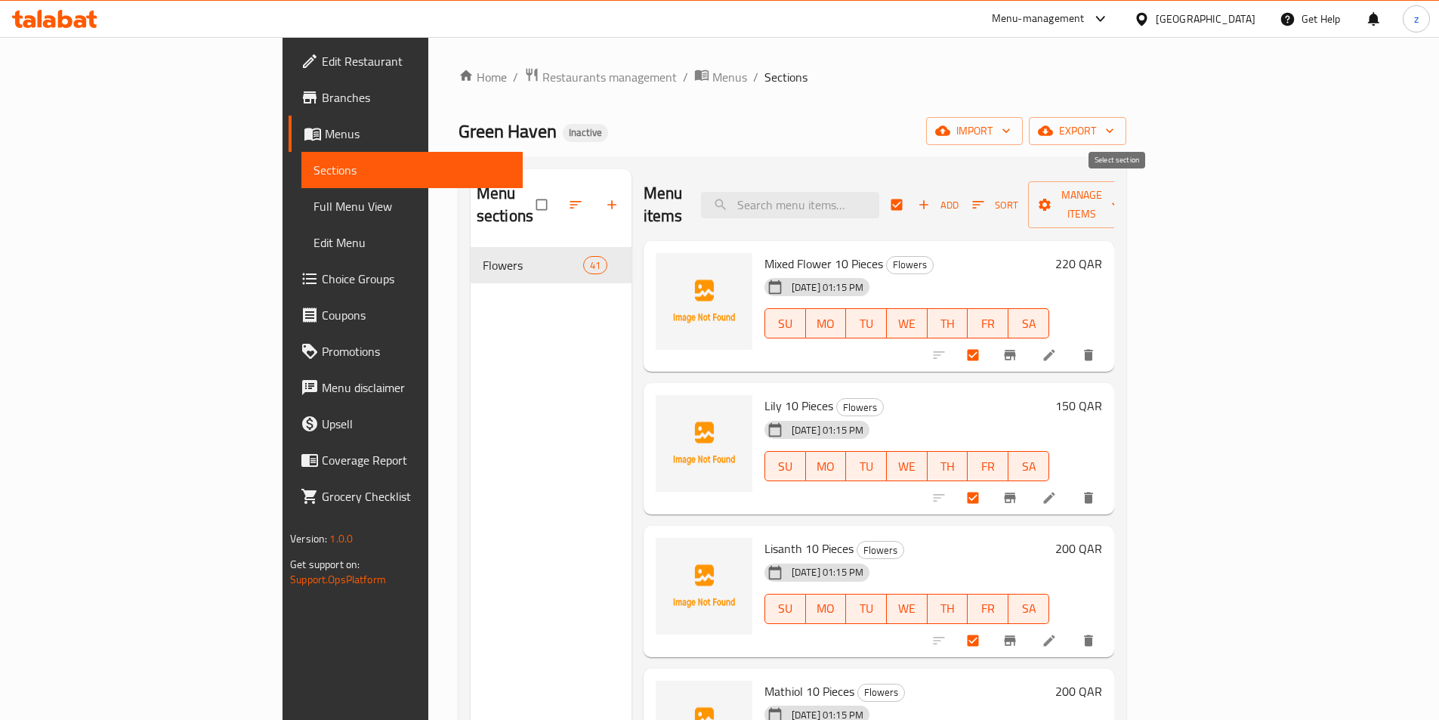
checkbox input "false"
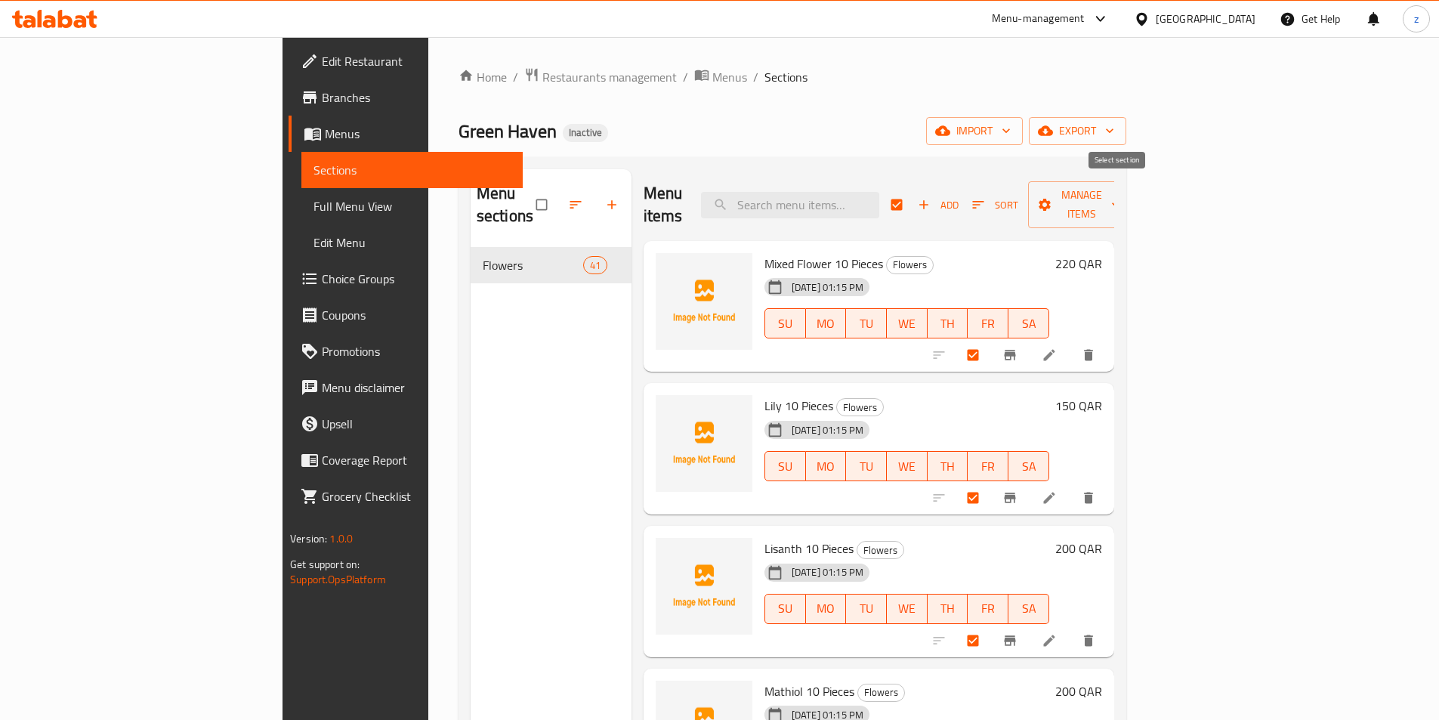
checkbox input "false"
click at [914, 193] on input "checkbox" at bounding box center [899, 204] width 32 height 29
checkbox input "true"
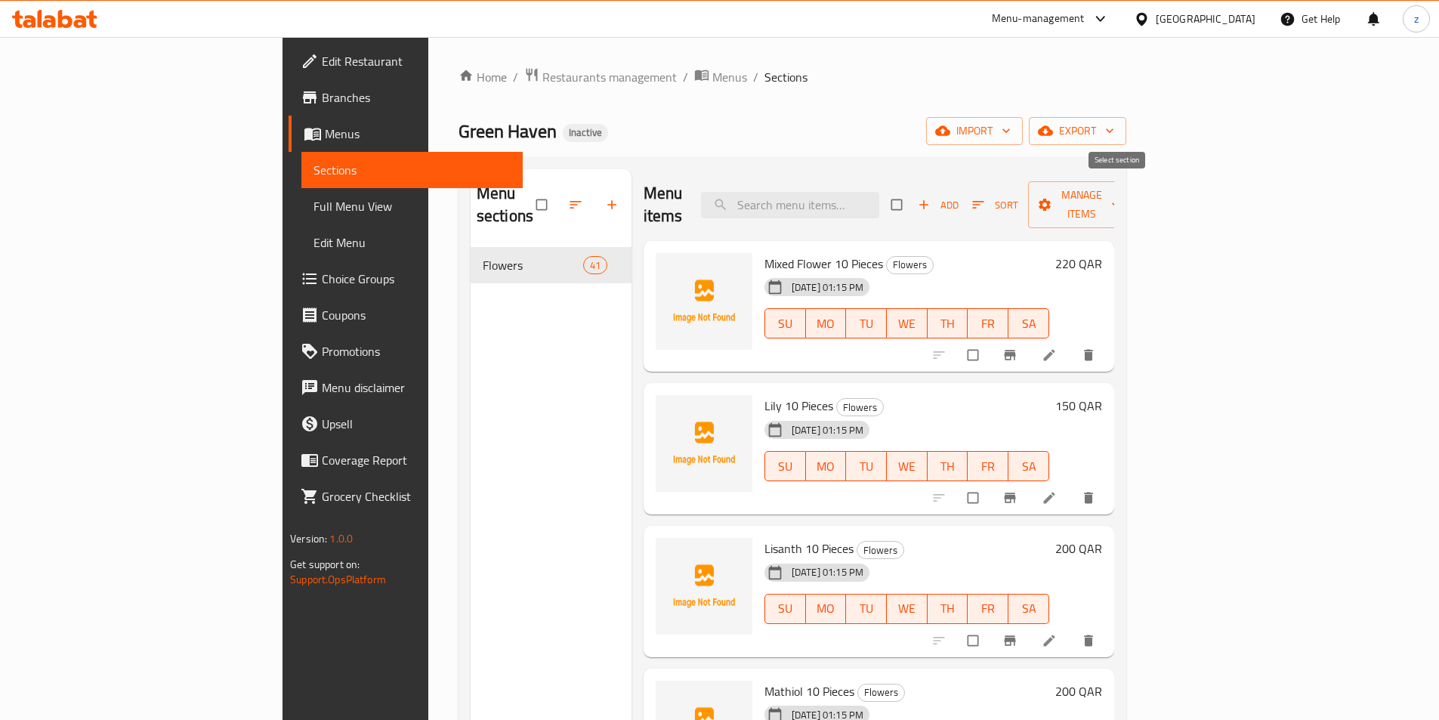
checkbox input "true"
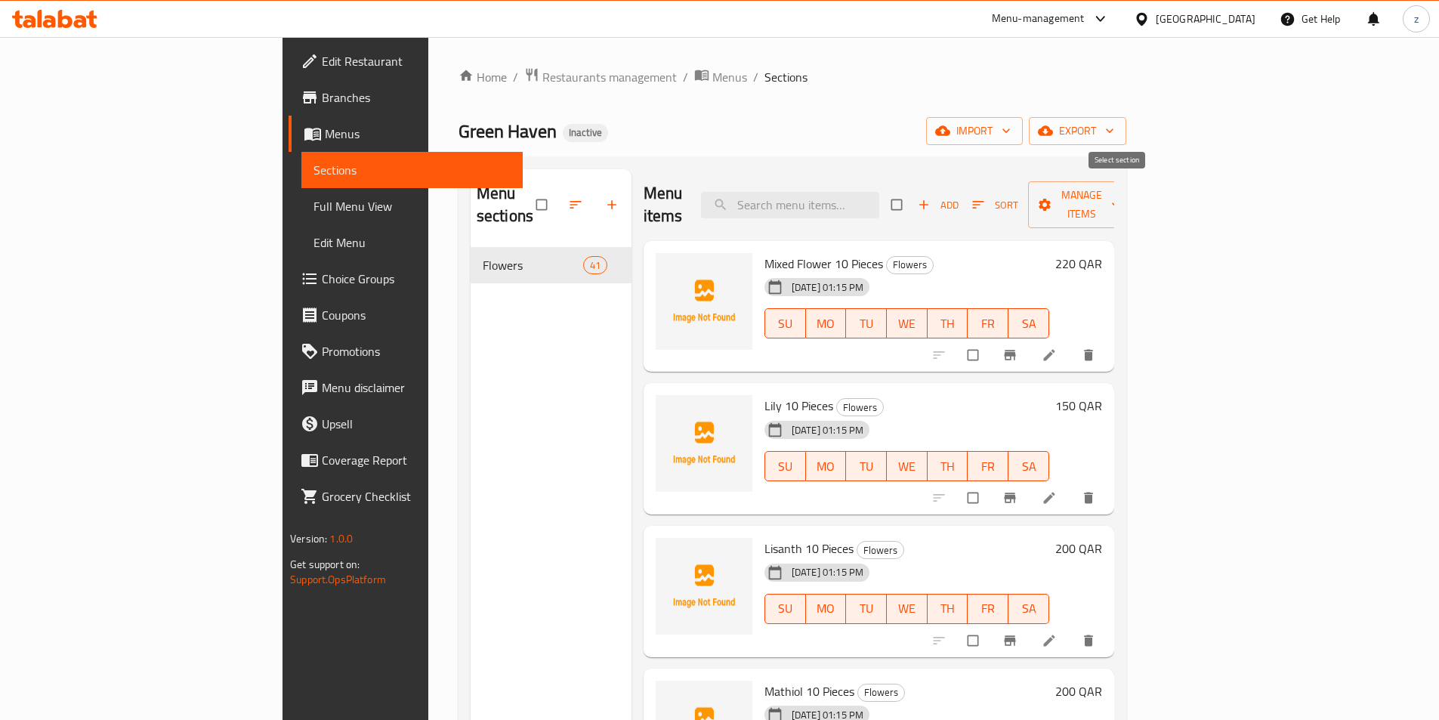
checkbox input "true"
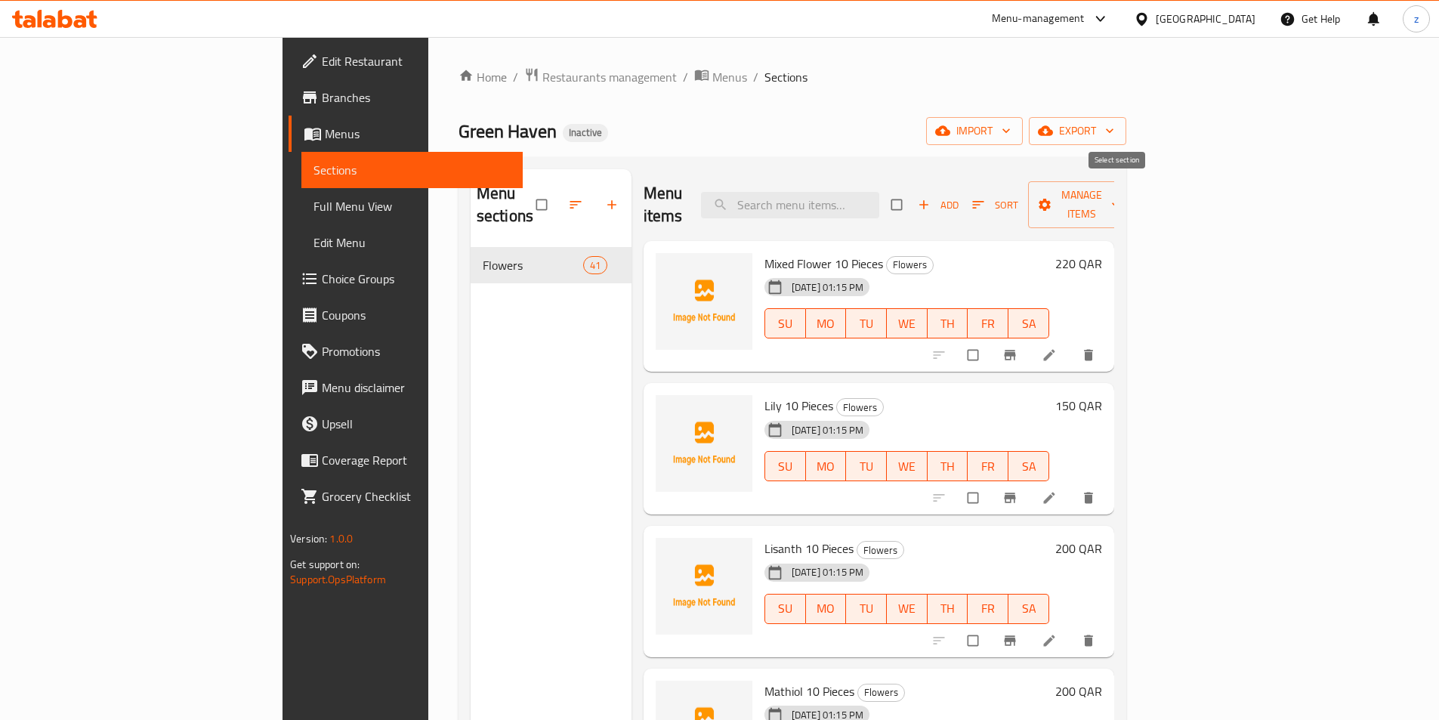
checkbox input "true"
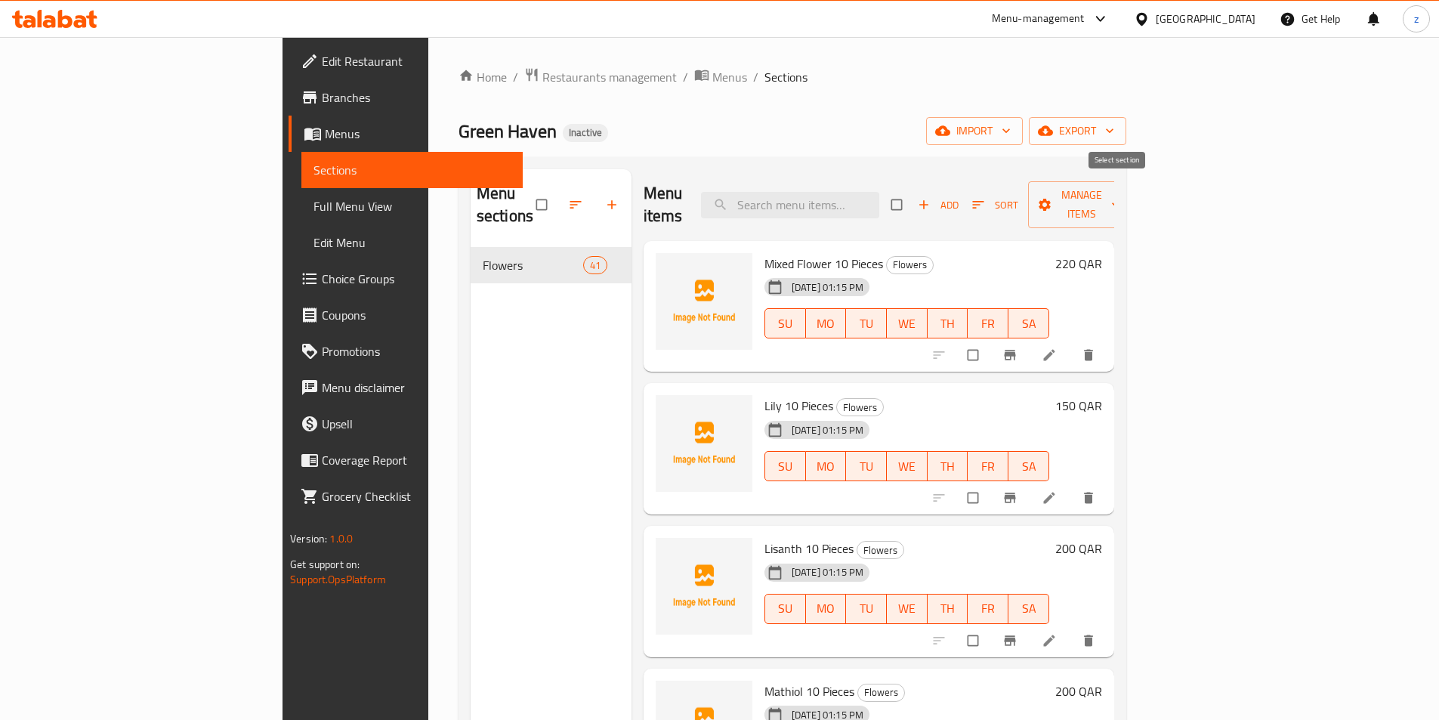
checkbox input "true"
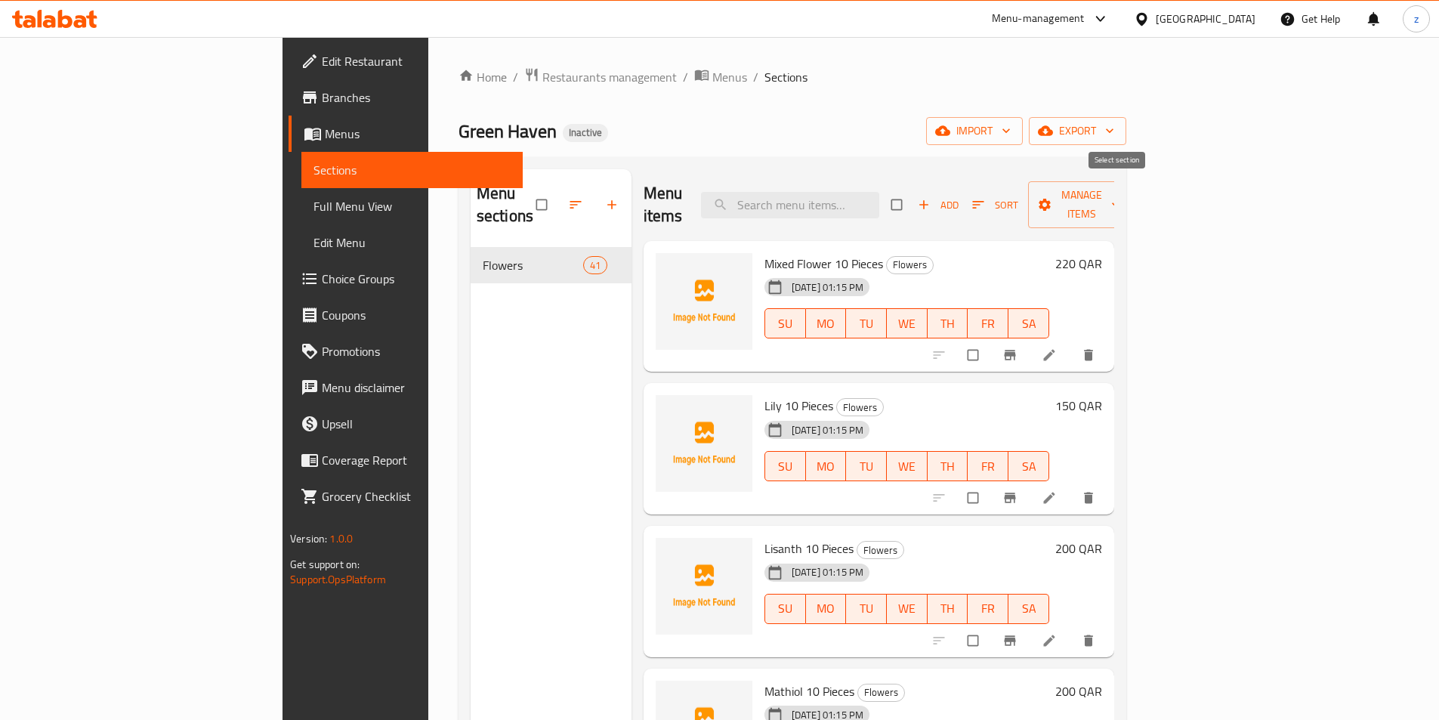
checkbox input "true"
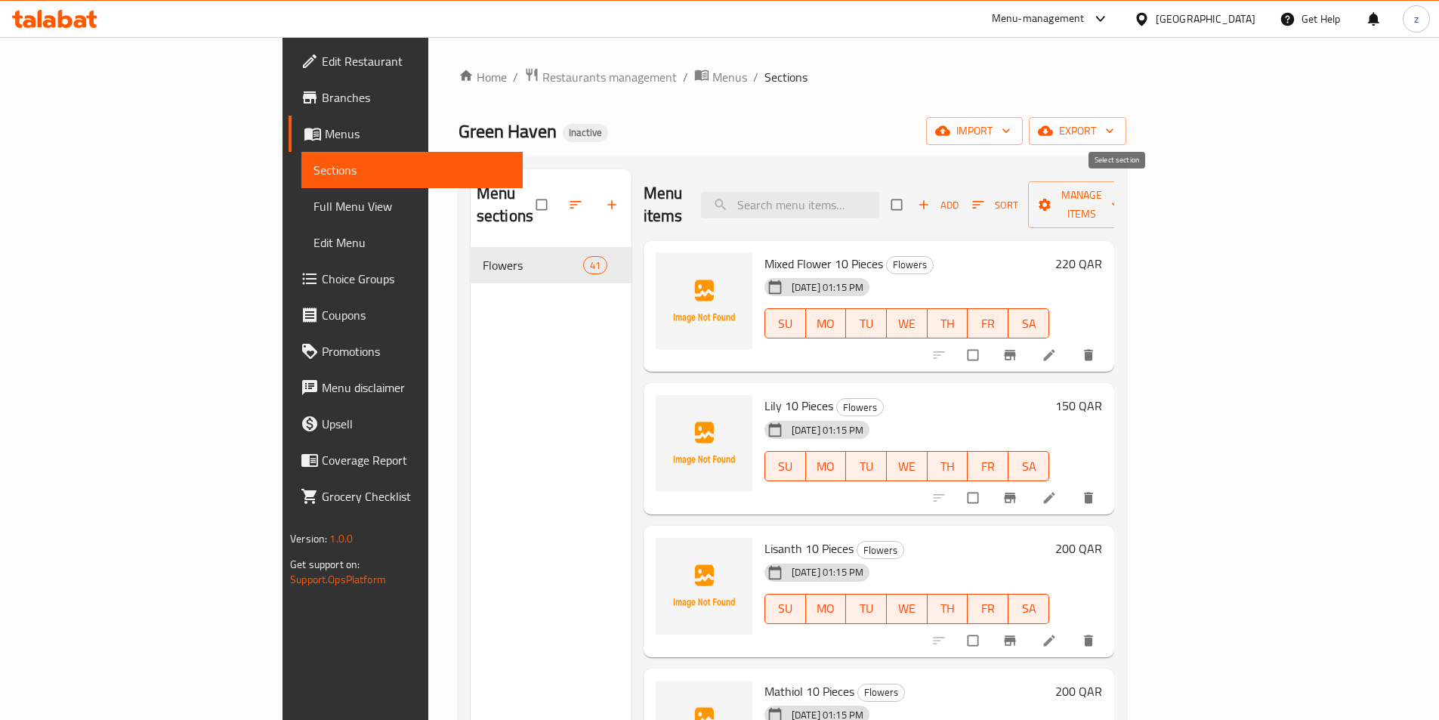
checkbox input "true"
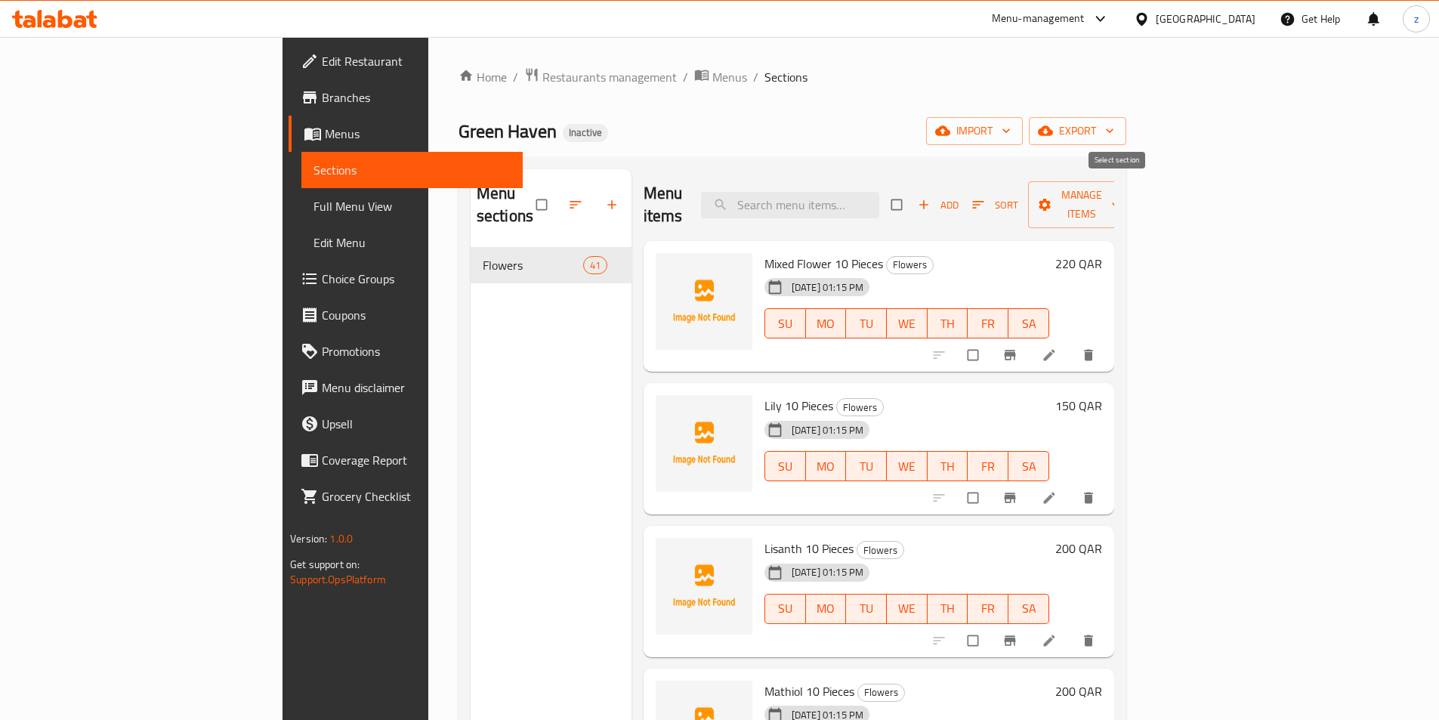
checkbox input "true"
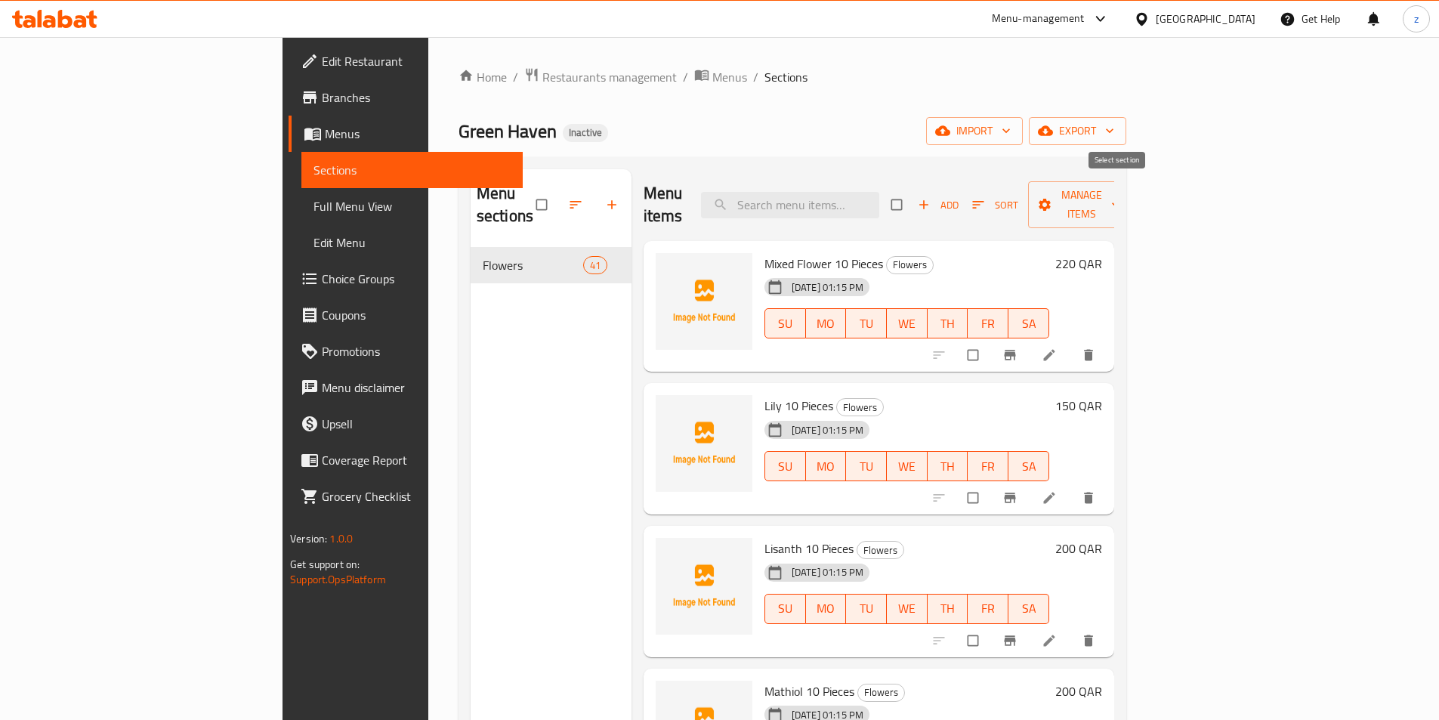
checkbox input "true"
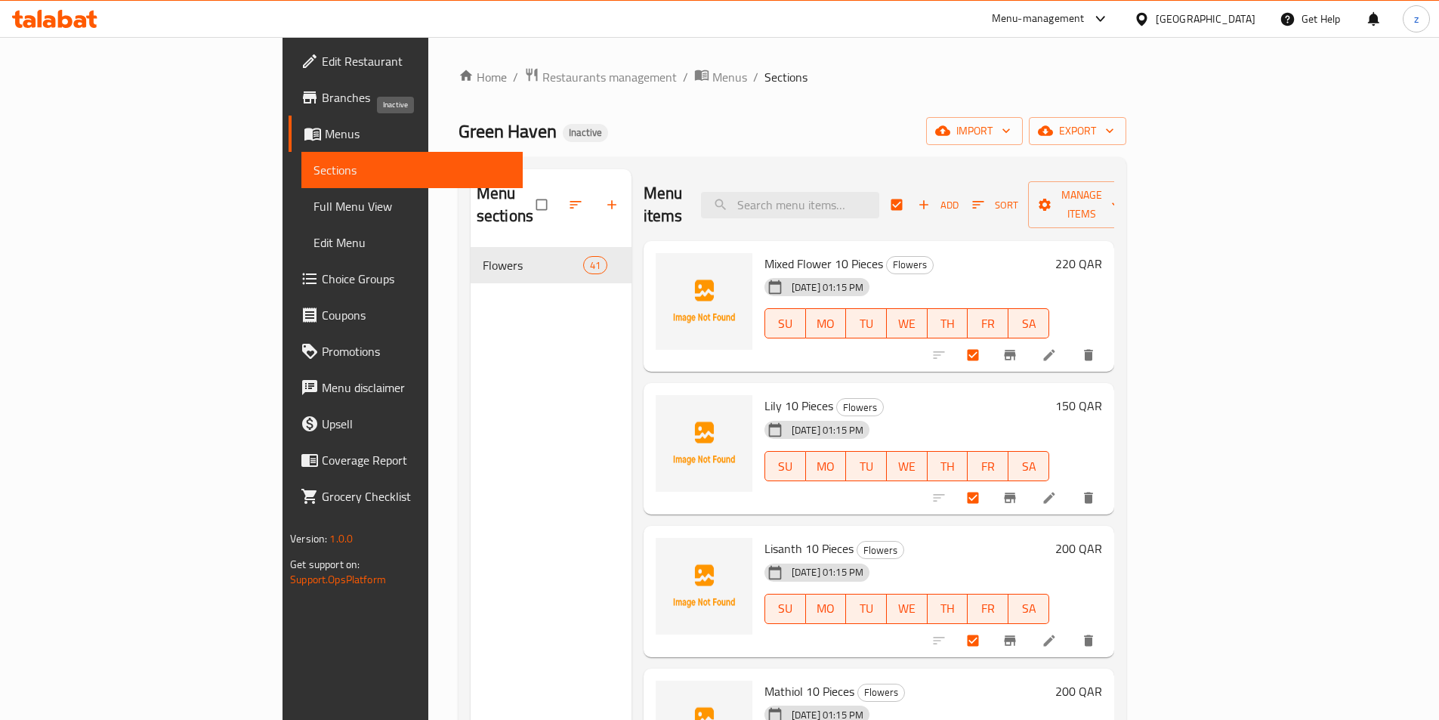
click at [563, 132] on span "Inactive" at bounding box center [585, 132] width 45 height 13
click at [713, 84] on span "Menus" at bounding box center [730, 77] width 35 height 18
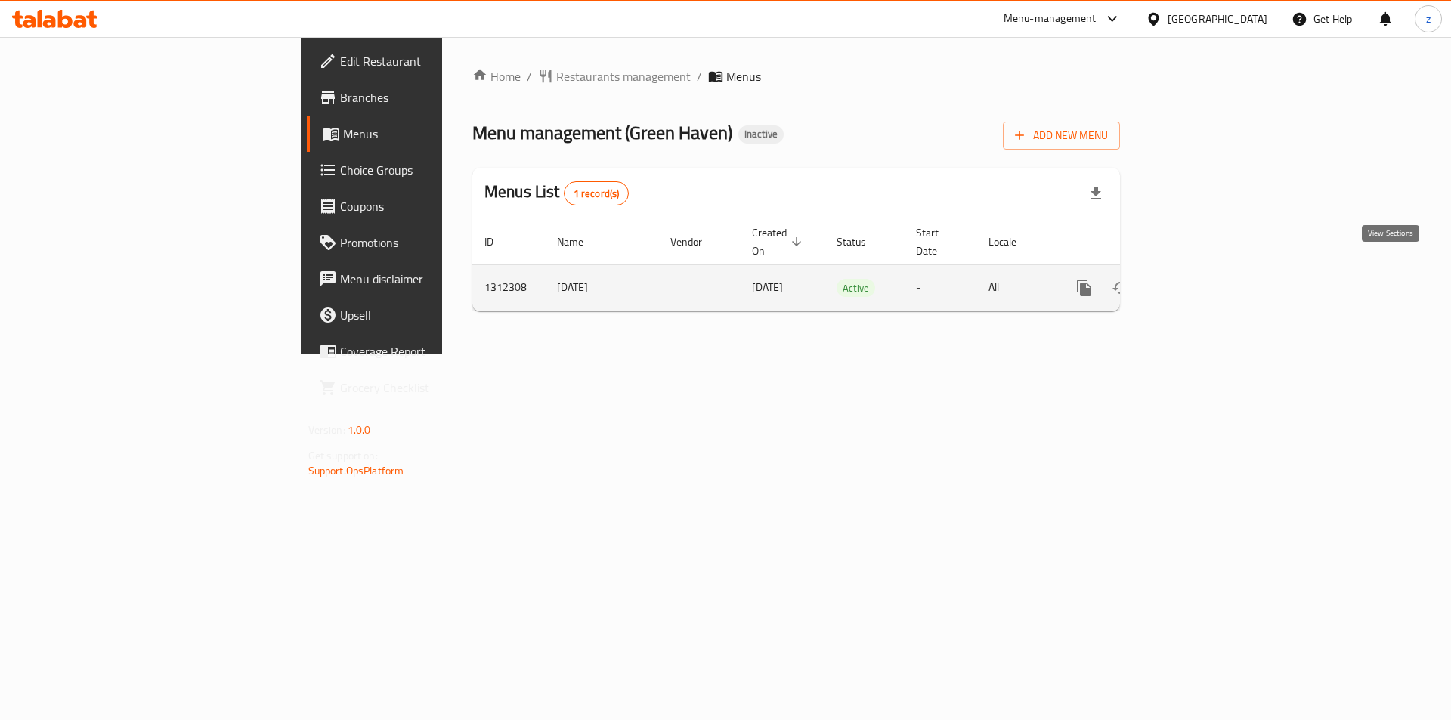
click at [1202, 279] on icon "enhanced table" at bounding box center [1193, 288] width 18 height 18
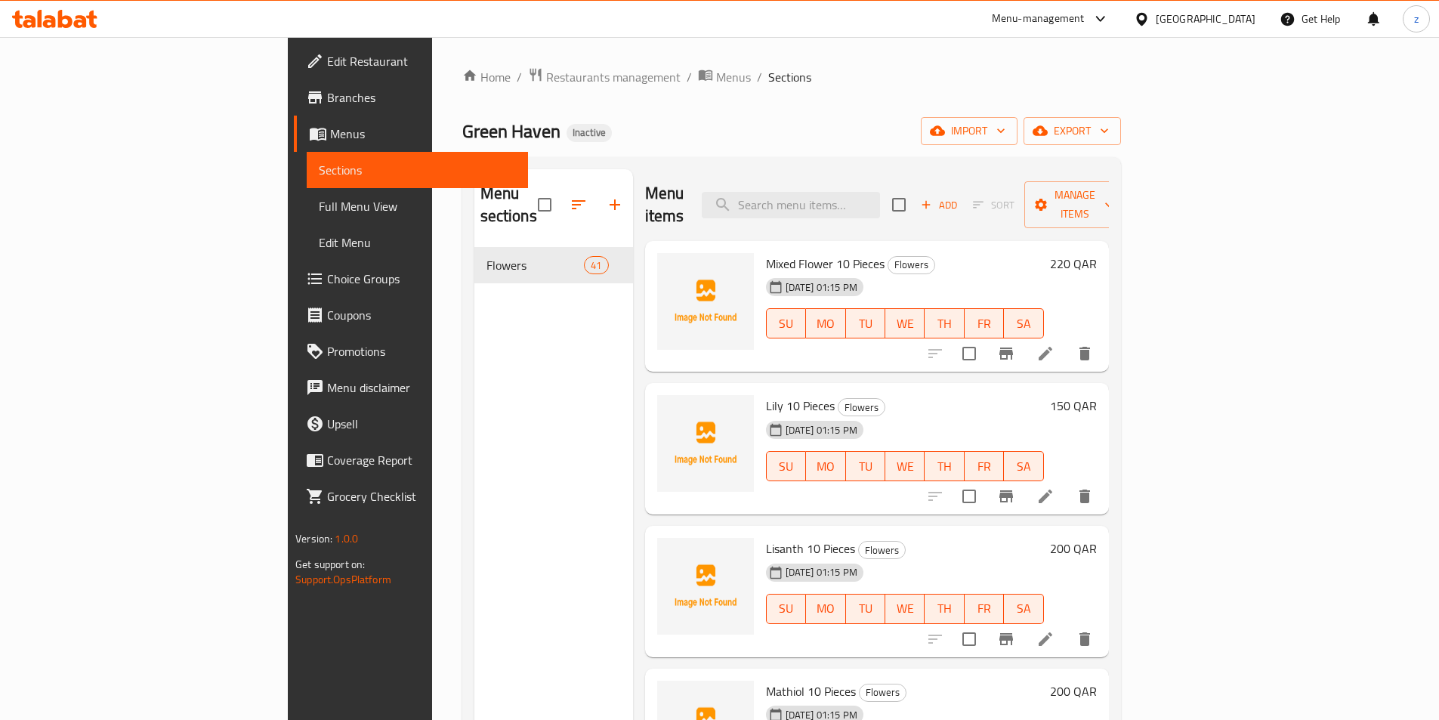
click at [319, 211] on span "Full Menu View" at bounding box center [417, 206] width 197 height 18
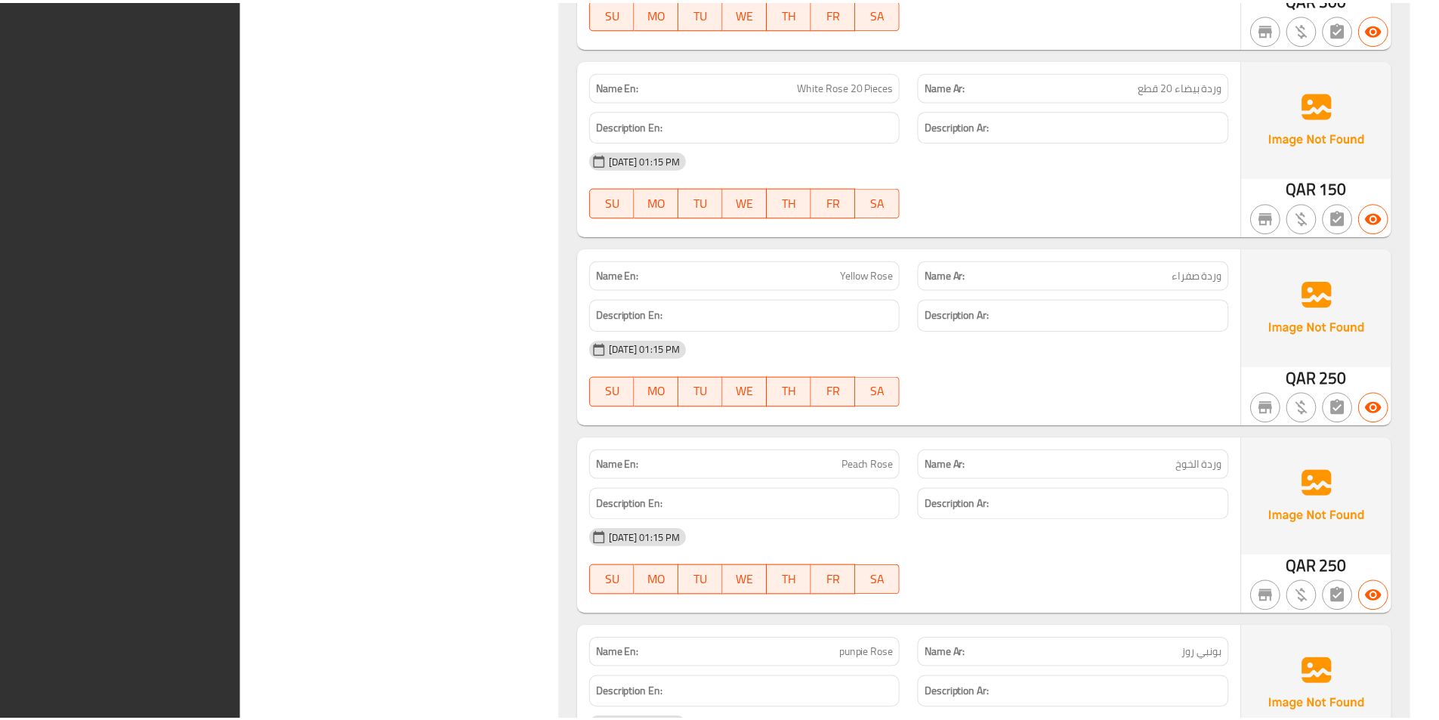
scroll to position [7342, 0]
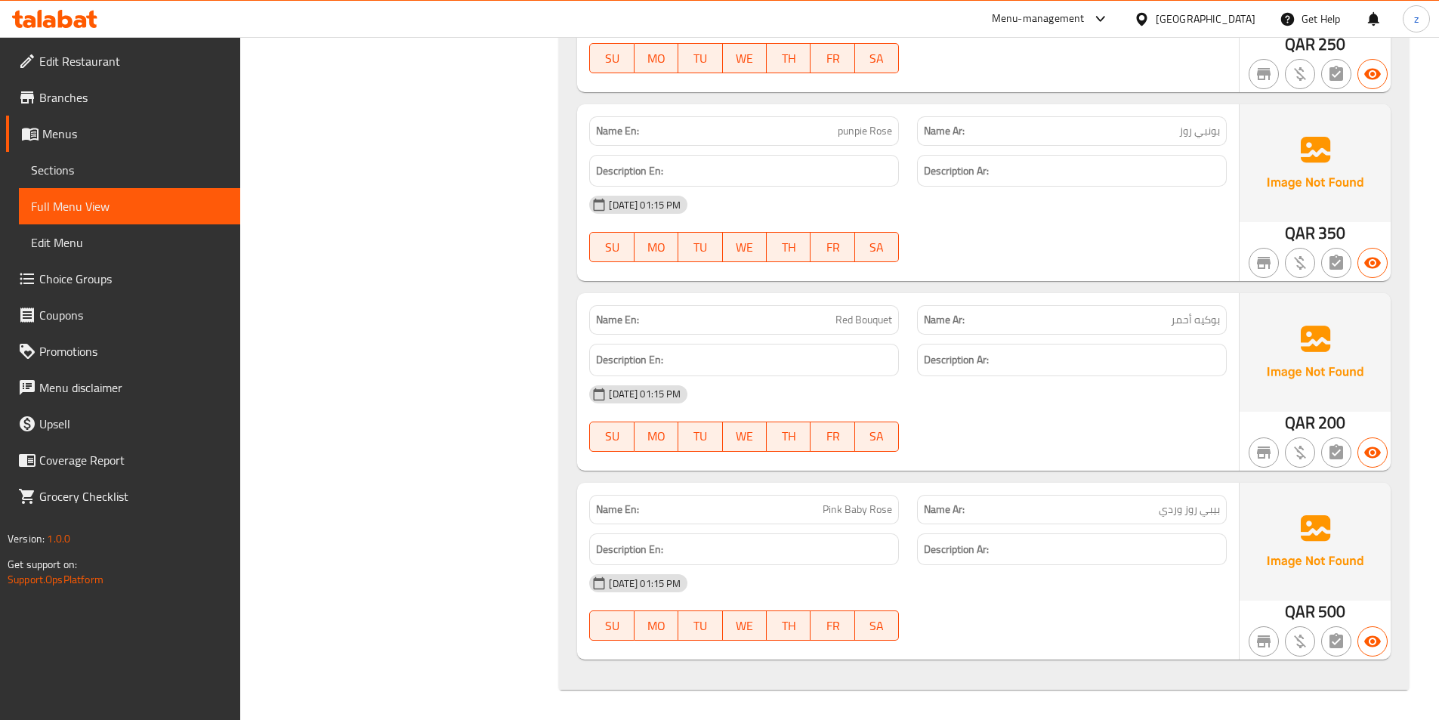
click at [116, 57] on span "Edit Restaurant" at bounding box center [133, 61] width 189 height 18
